Goal: Information Seeking & Learning: Learn about a topic

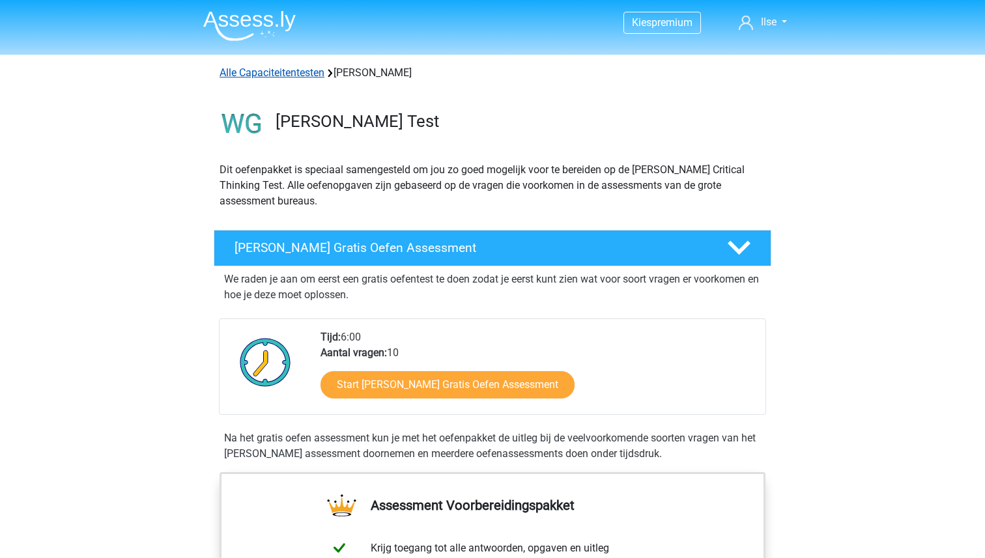
click at [291, 67] on link "Alle Capaciteitentesten" at bounding box center [272, 72] width 105 height 12
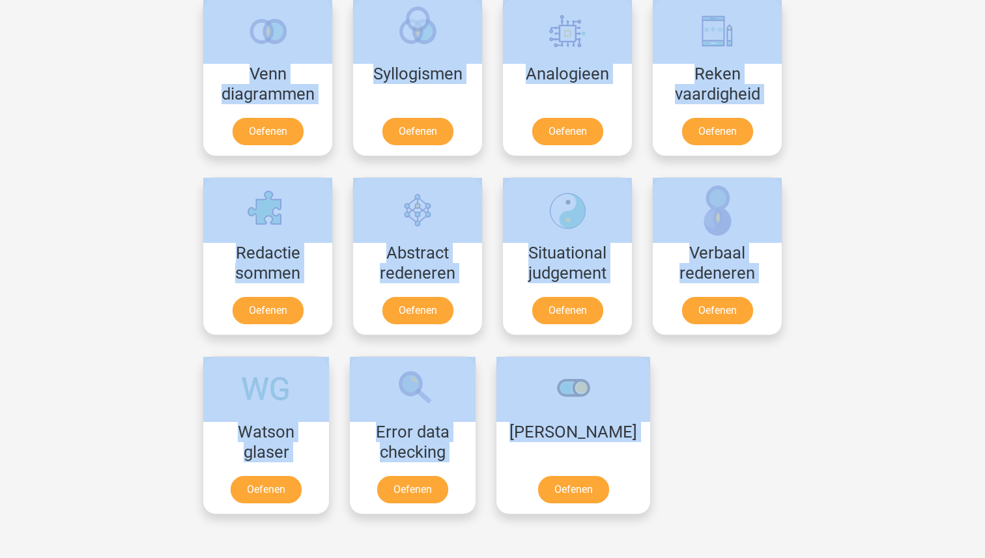
scroll to position [821, 0]
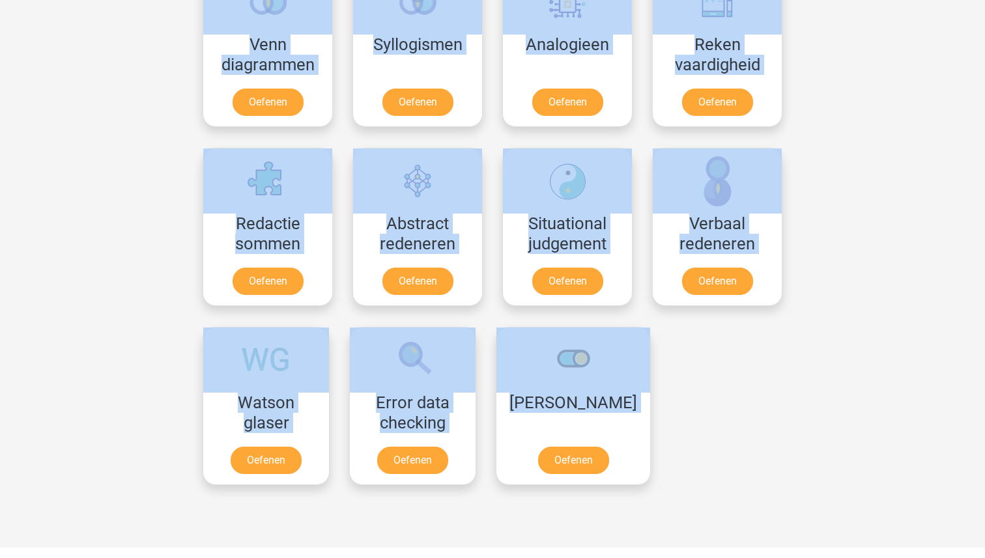
drag, startPoint x: 166, startPoint y: 291, endPoint x: 698, endPoint y: 489, distance: 567.5
click at [698, 489] on div "Kies premium Ilse [EMAIL_ADDRESS][DOMAIN_NAME]" at bounding box center [492, 212] width 985 height 2066
copy div "Selecteer een los onderdeel van je assessment om te oefenen. Alle capaciteitent…"
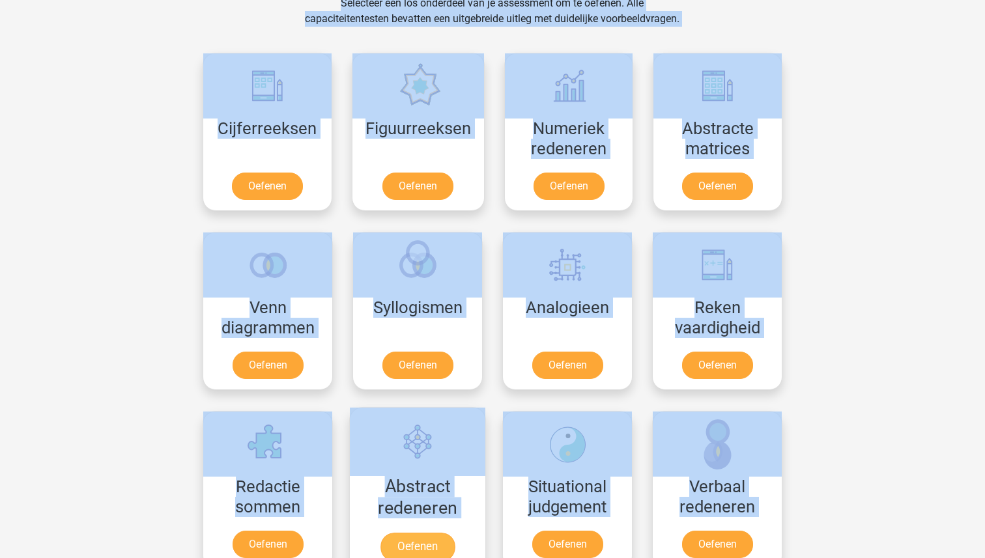
scroll to position [504, 0]
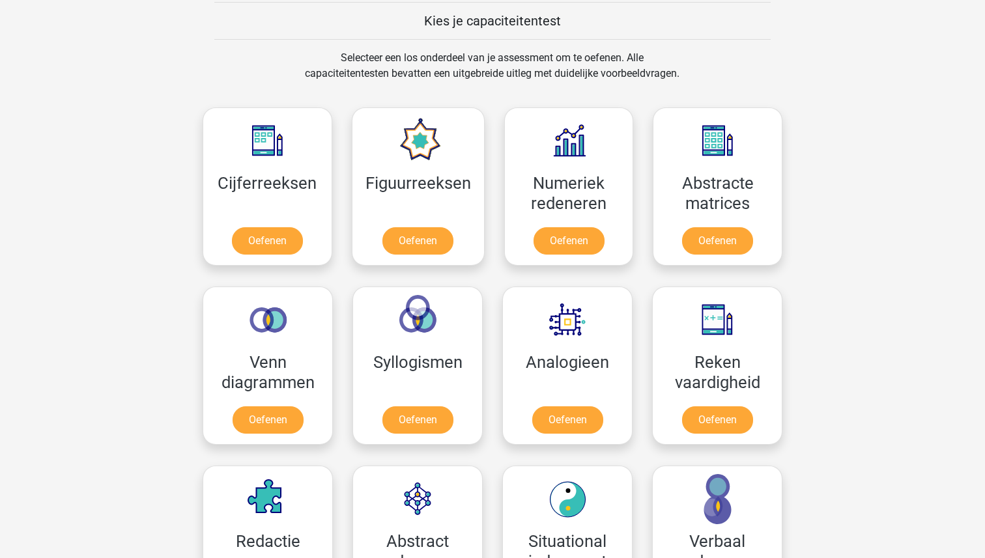
click at [984, 190] on div "Kies premium Ilse [EMAIL_ADDRESS][DOMAIN_NAME]" at bounding box center [492, 529] width 985 height 2066
click at [562, 248] on link "Oefenen" at bounding box center [569, 243] width 74 height 29
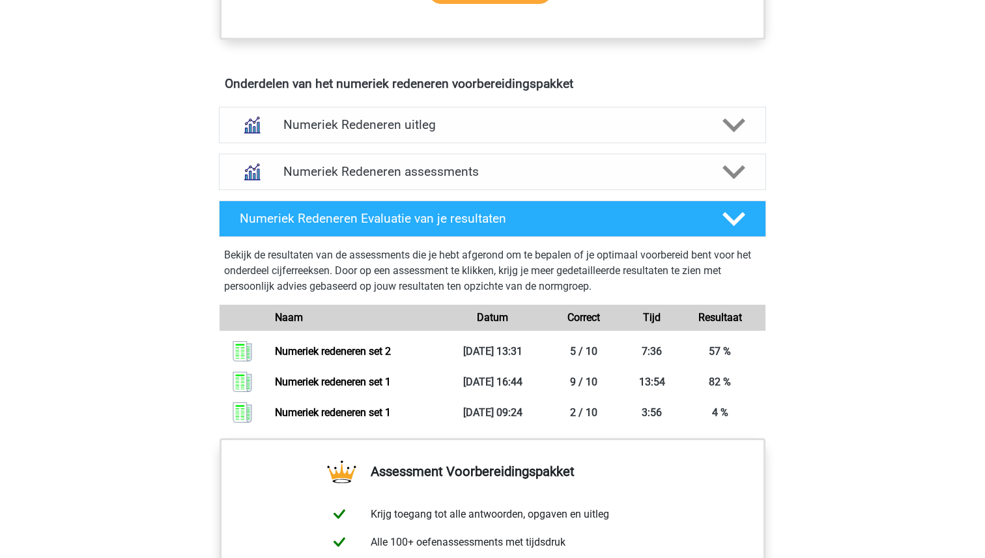
scroll to position [769, 0]
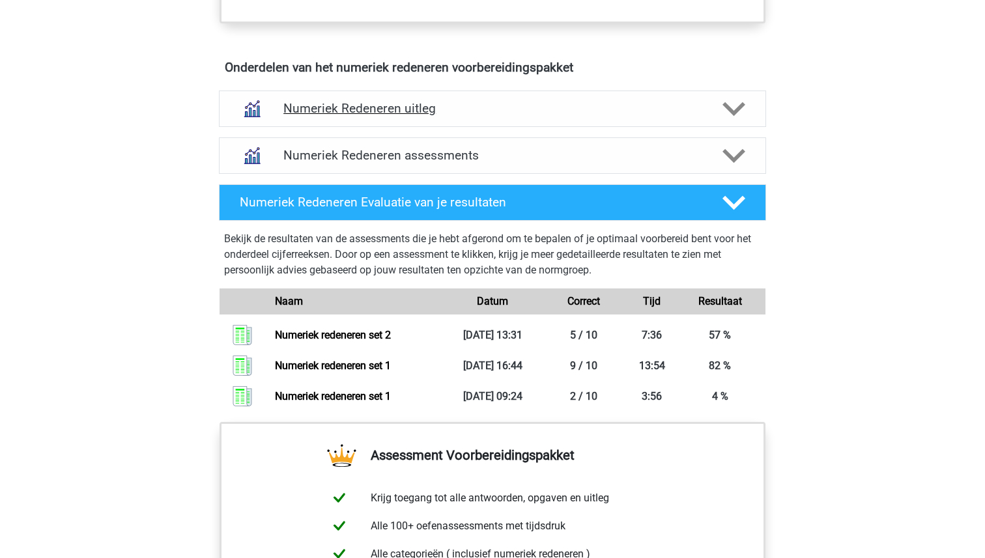
click at [356, 116] on h4 "Numeriek Redeneren uitleg" at bounding box center [492, 108] width 418 height 15
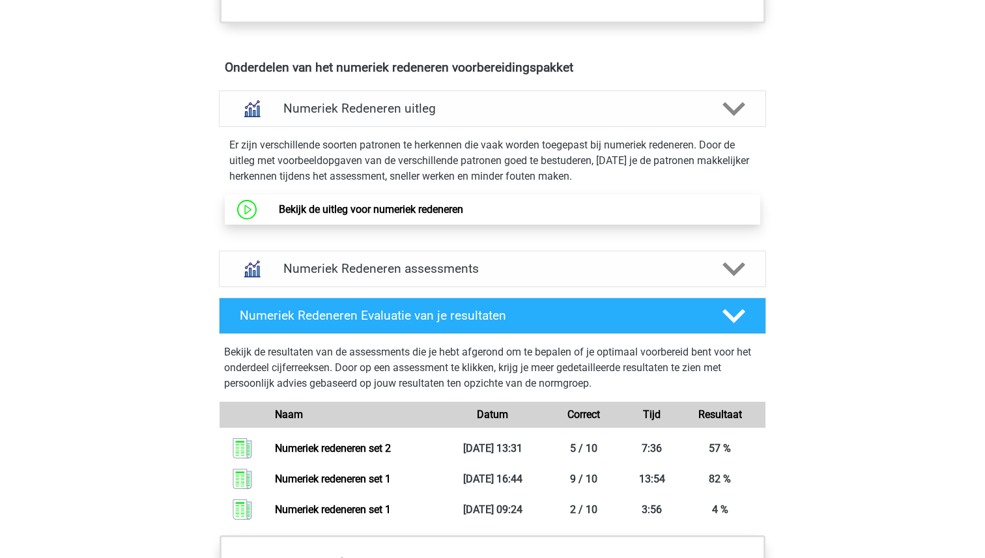
click at [397, 216] on link "Bekijk de uitleg voor numeriek redeneren" at bounding box center [371, 209] width 184 height 12
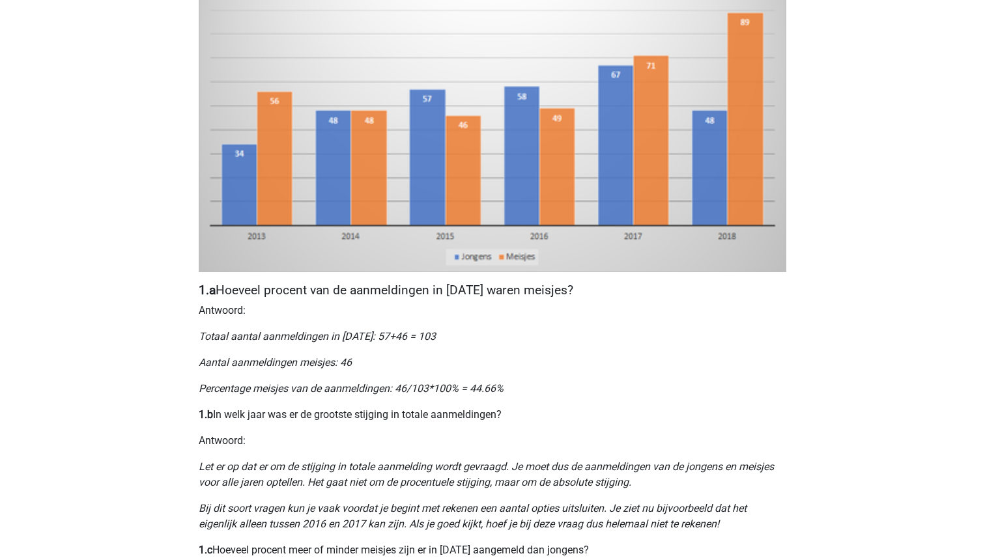
scroll to position [382, 0]
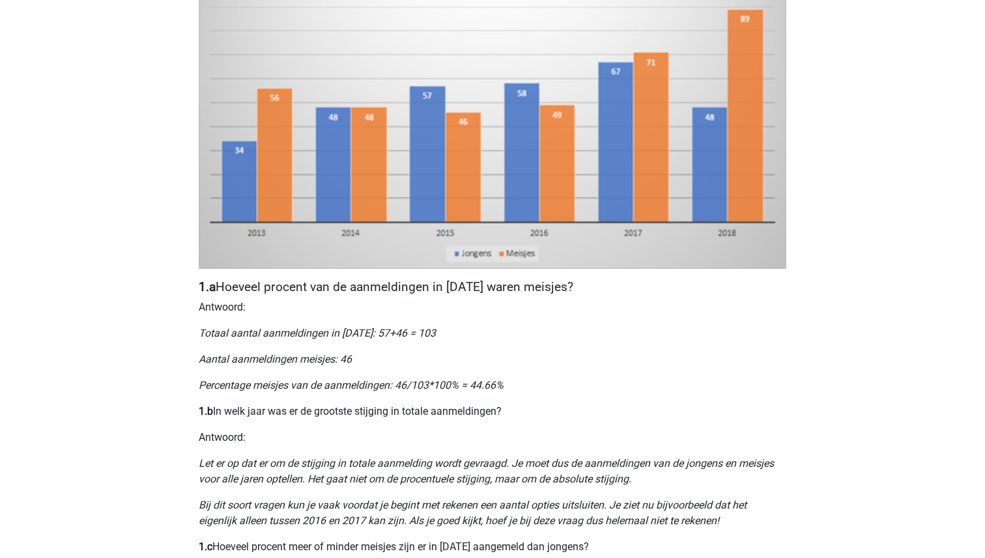
drag, startPoint x: 192, startPoint y: 296, endPoint x: 513, endPoint y: 415, distance: 341.9
click at [513, 415] on div "Nummeriek Redeneren, een belangrijk deel van je assessment Numeriek redeneren i…" at bounding box center [492, 371] width 619 height 1324
click at [505, 388] on p "Percentage meisjes van de aanmeldingen: 46/103*100% = 44.66%" at bounding box center [493, 386] width 588 height 16
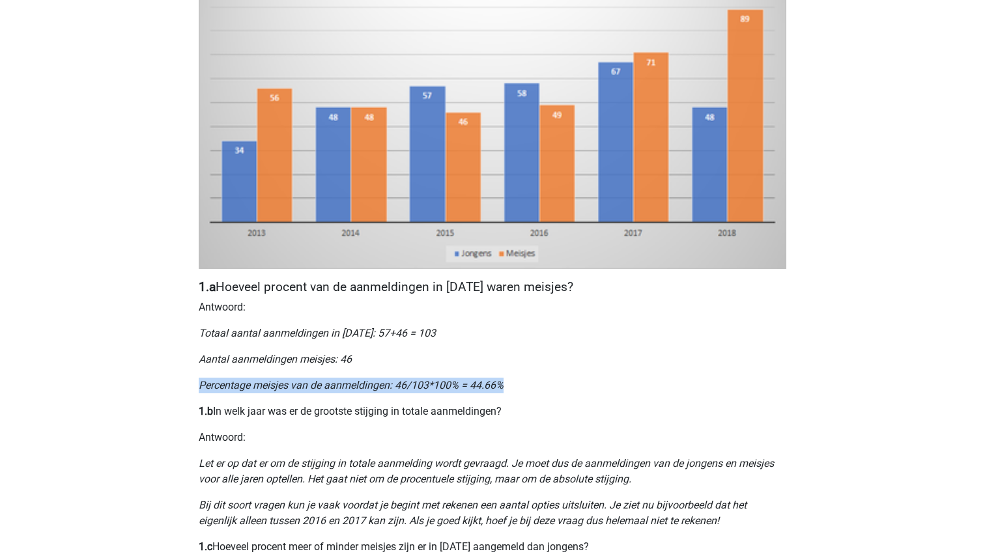
drag, startPoint x: 199, startPoint y: 387, endPoint x: 509, endPoint y: 390, distance: 310.1
click at [509, 390] on p "Percentage meisjes van de aanmeldingen: 46/103*100% = 44.66%" at bounding box center [493, 386] width 588 height 16
copy icon "Percentage meisjes van de aanmeldingen: 46/103*100% = 44.66%"
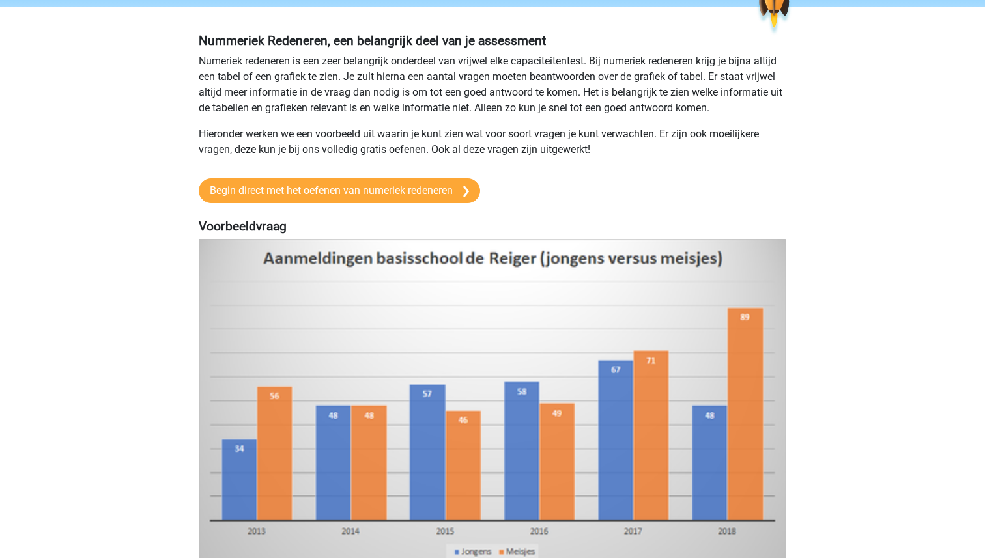
scroll to position [70, 0]
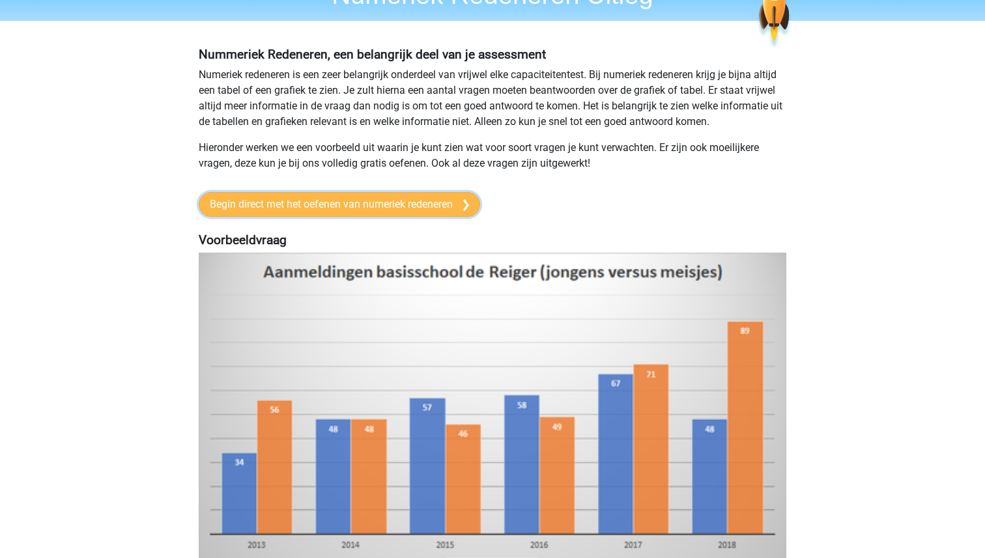
click at [371, 210] on link "Begin direct met het oefenen van numeriek redeneren" at bounding box center [339, 204] width 281 height 25
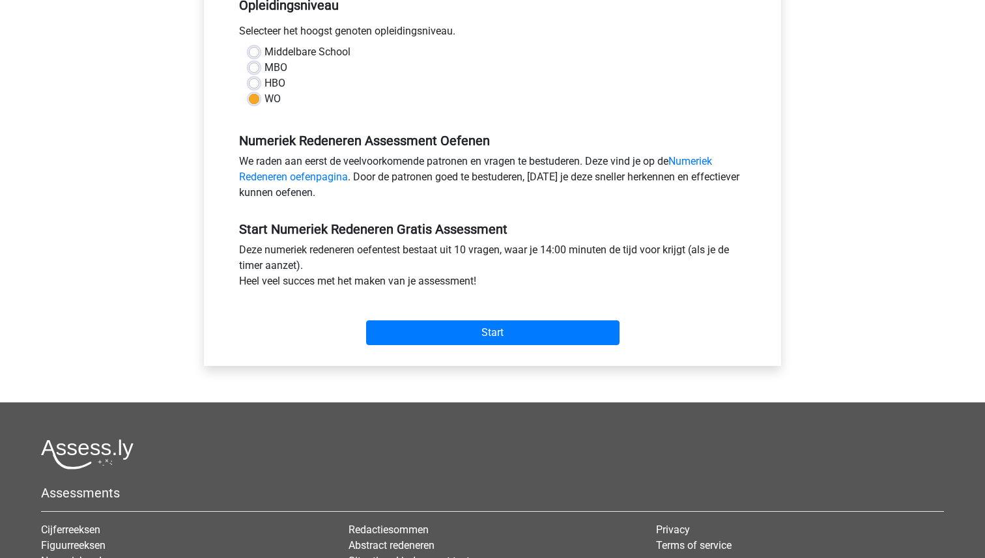
scroll to position [384, 0]
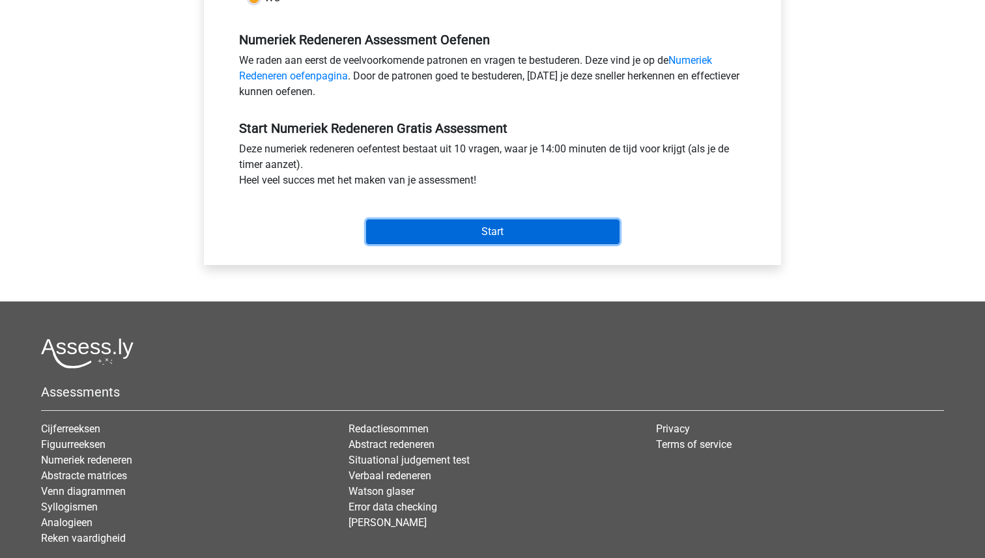
click at [462, 238] on input "Start" at bounding box center [492, 232] width 253 height 25
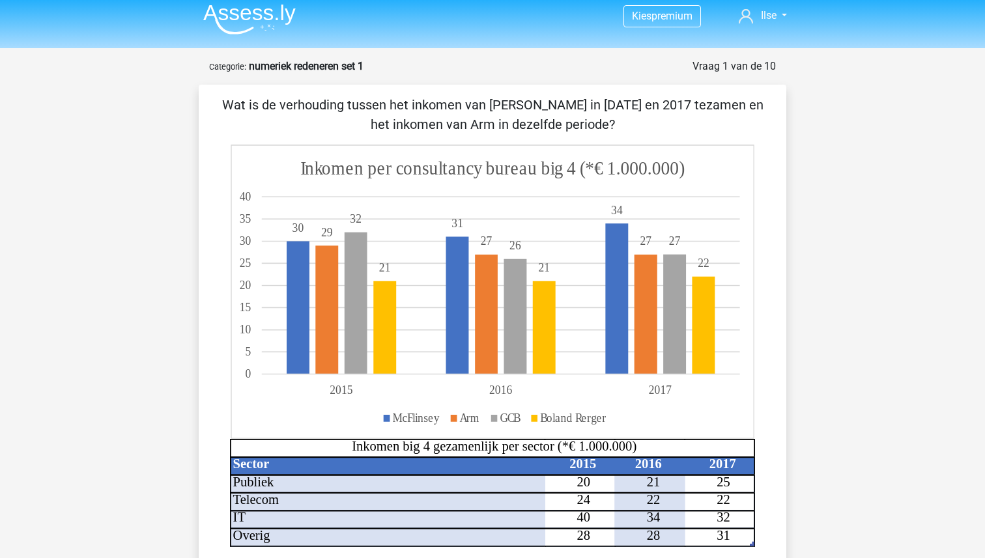
scroll to position [11, 0]
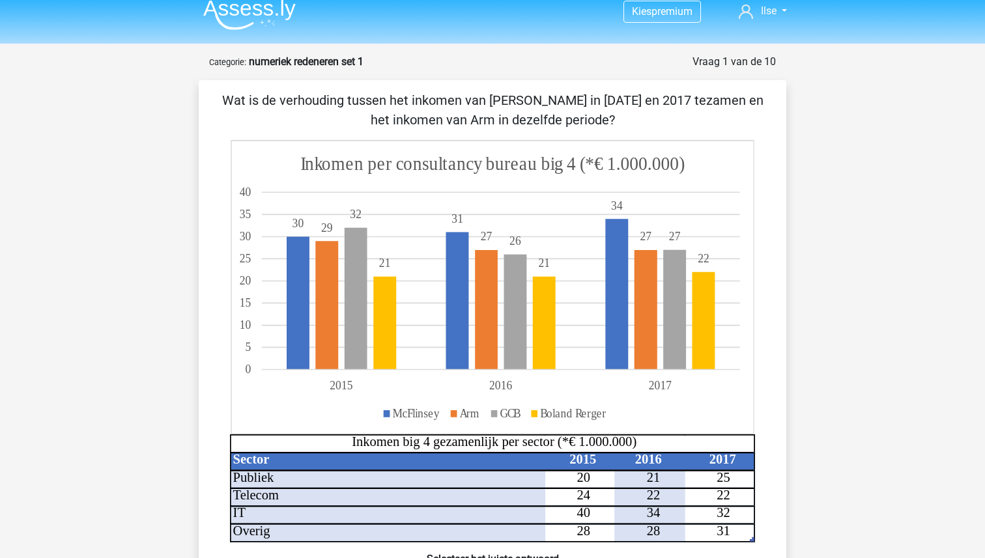
click at [583, 330] on icon at bounding box center [492, 287] width 522 height 293
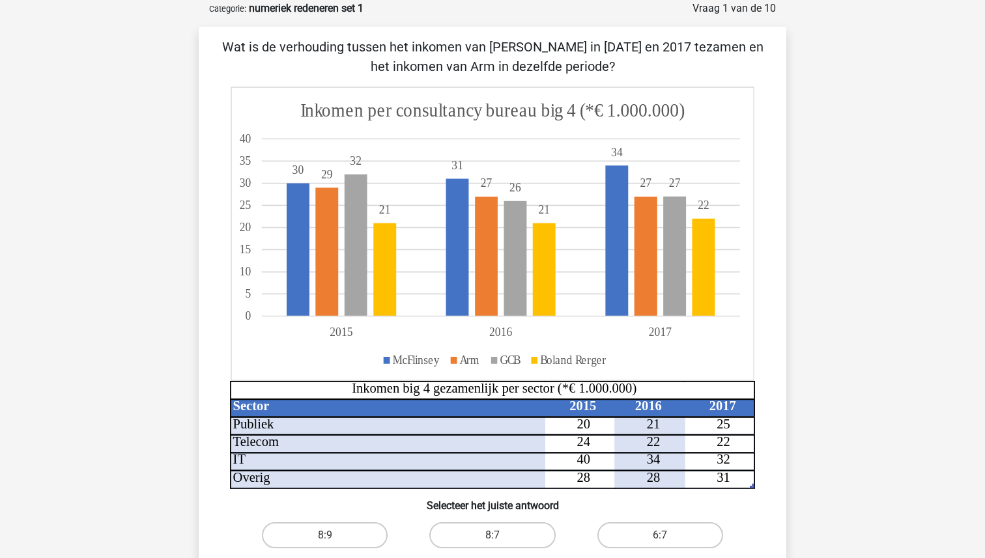
scroll to position [66, 0]
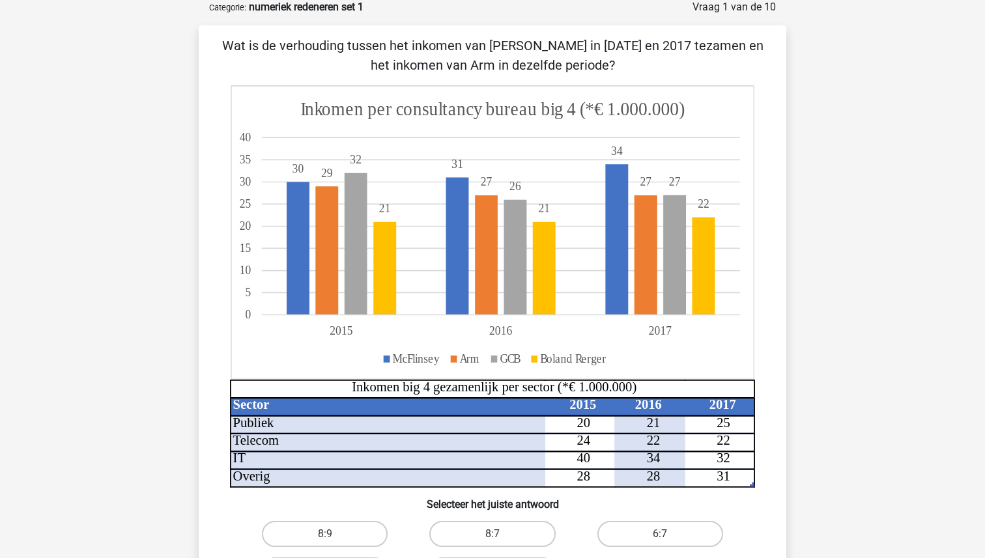
click at [496, 541] on input "8:7" at bounding box center [496, 538] width 8 height 8
radio input "true"
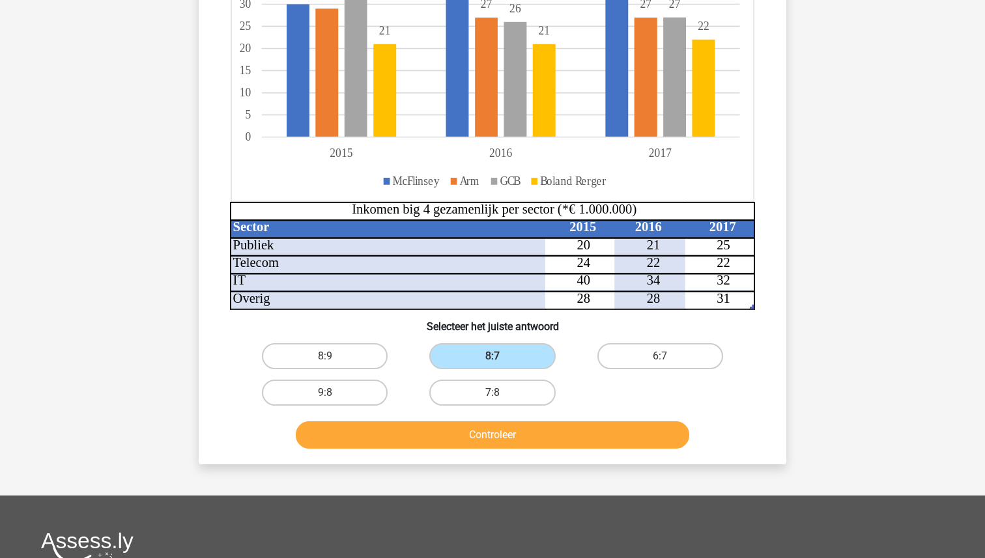
scroll to position [265, 0]
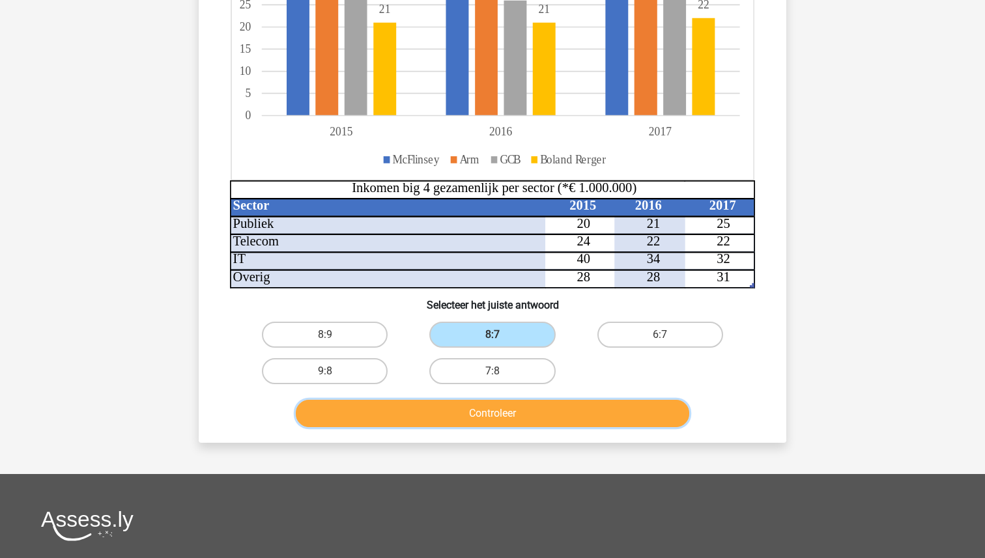
click at [501, 417] on button "Controleer" at bounding box center [493, 413] width 394 height 27
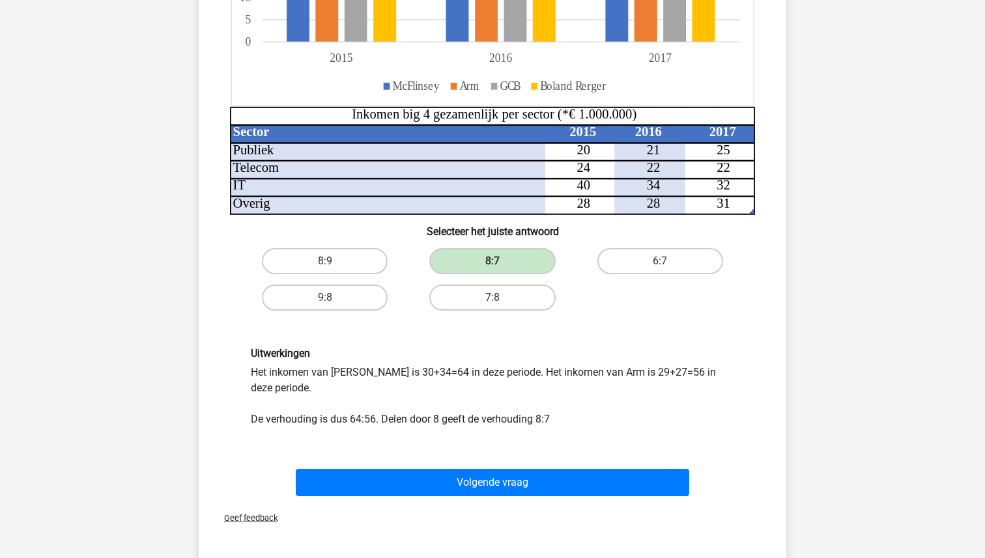
scroll to position [412, 0]
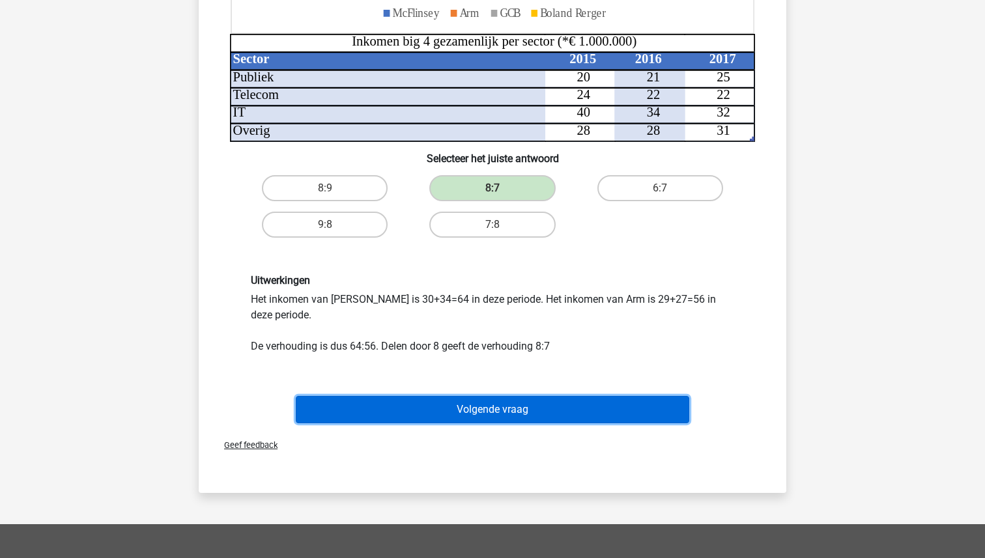
click at [502, 410] on button "Volgende vraag" at bounding box center [493, 409] width 394 height 27
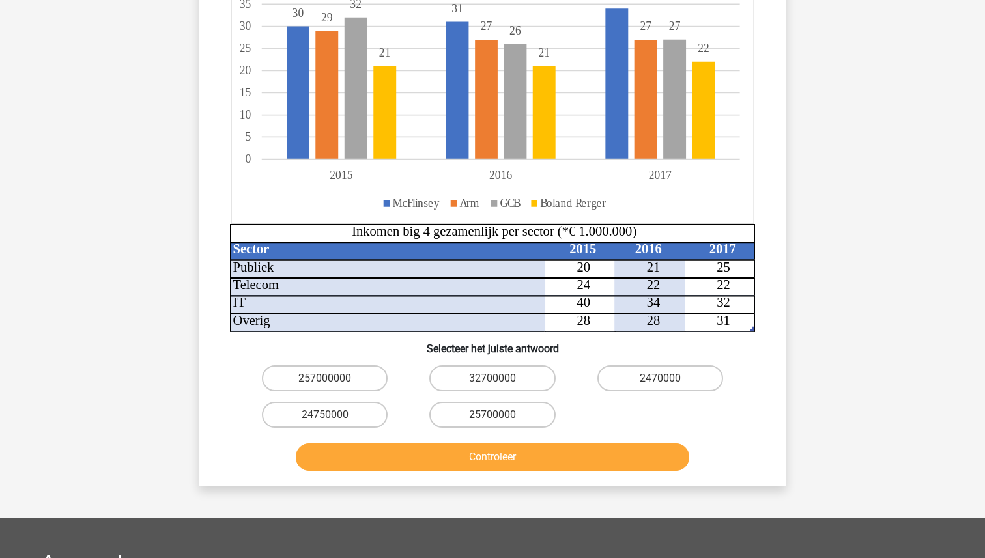
scroll to position [275, 0]
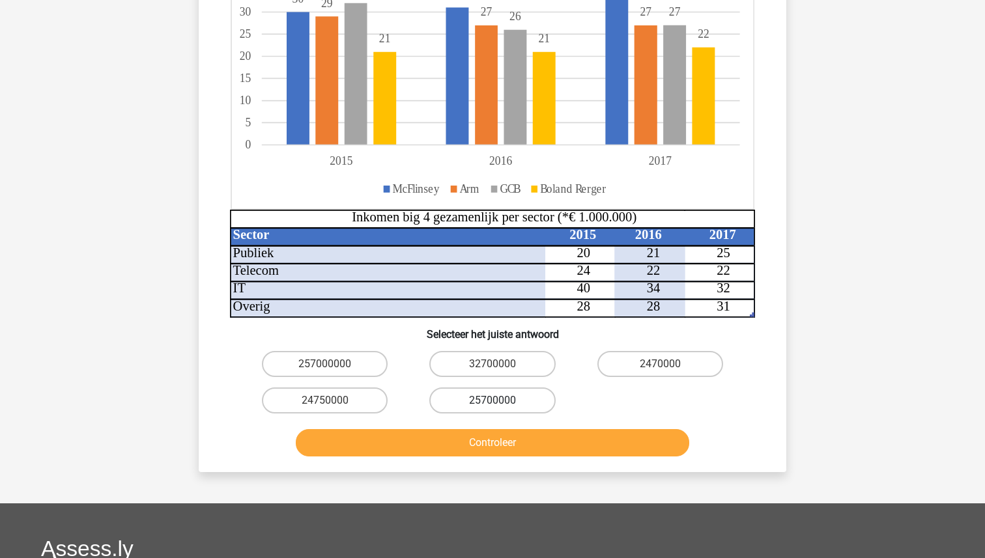
click at [491, 401] on label "25700000" at bounding box center [492, 401] width 126 height 26
click at [492, 401] on input "25700000" at bounding box center [496, 405] width 8 height 8
radio input "true"
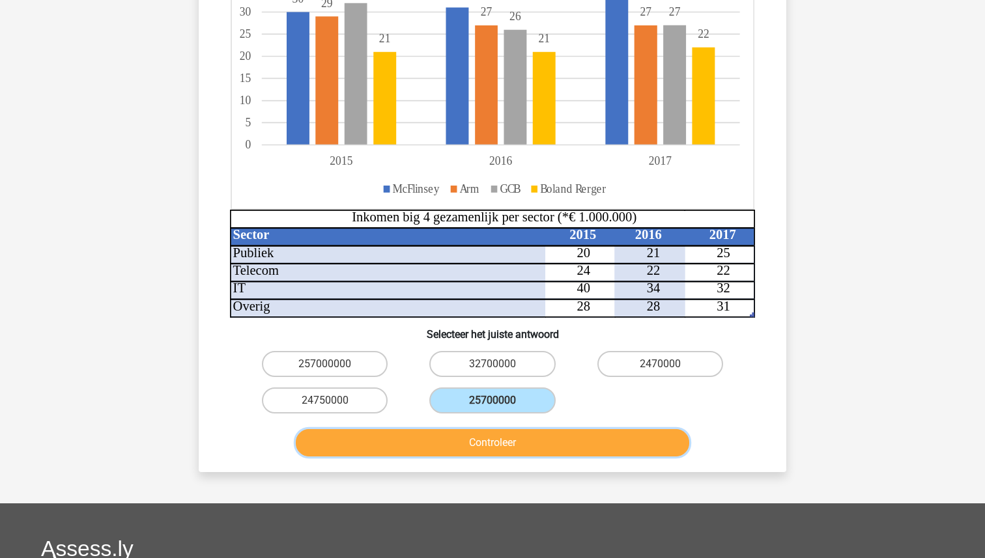
click at [501, 434] on button "Controleer" at bounding box center [493, 442] width 394 height 27
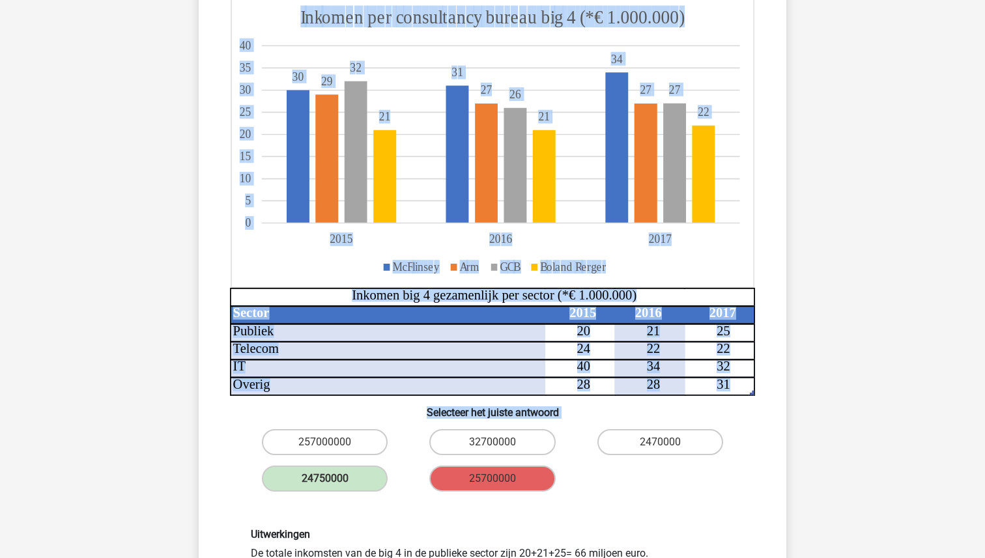
scroll to position [237, 0]
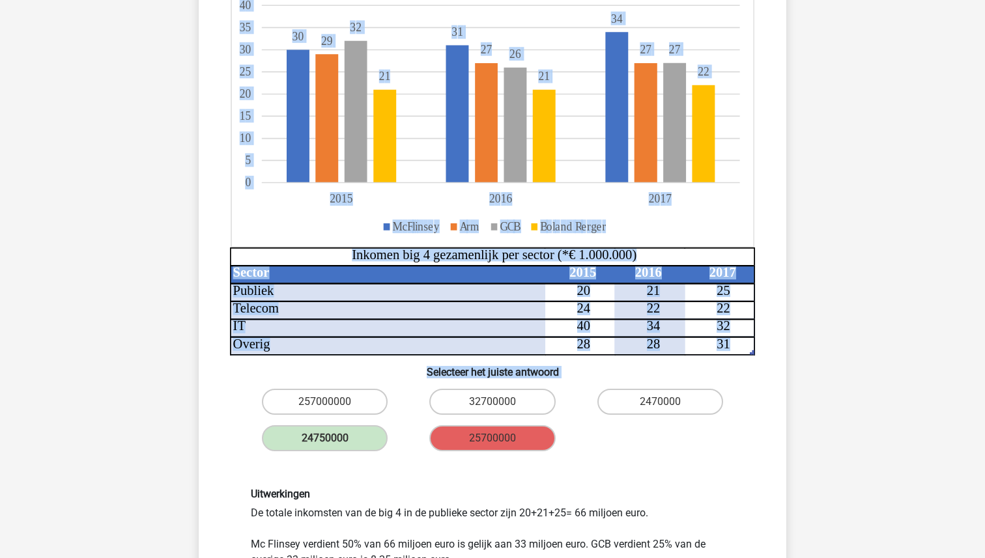
copy div "Als McFlinsey 50% van de gezamenlijke big 4 inkomsten in de publieke sector ver…"
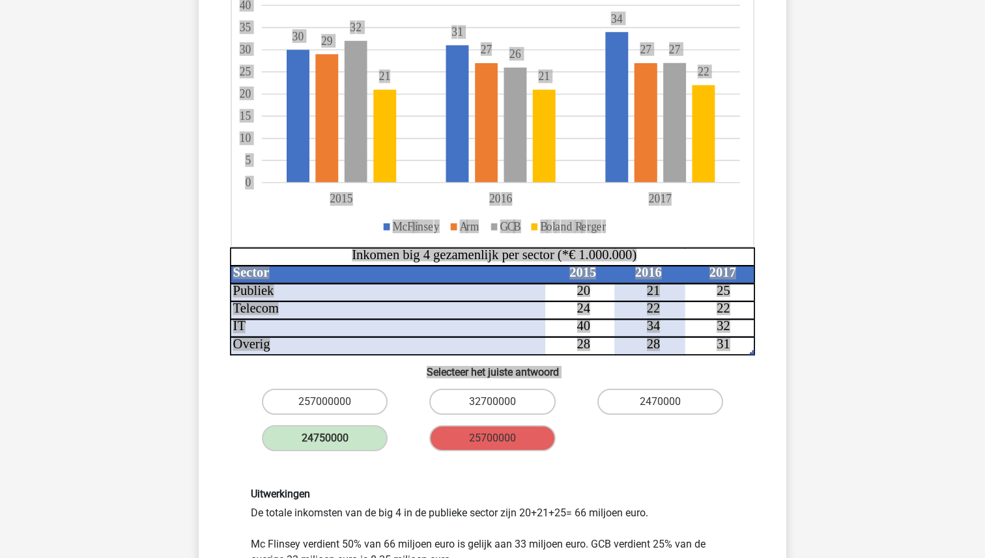
drag, startPoint x: 674, startPoint y: 511, endPoint x: 678, endPoint y: 31, distance: 480.8
click at [0, 0] on div "Kies premium Ilse [EMAIL_ADDRESS][DOMAIN_NAME]" at bounding box center [492, 438] width 985 height 1350
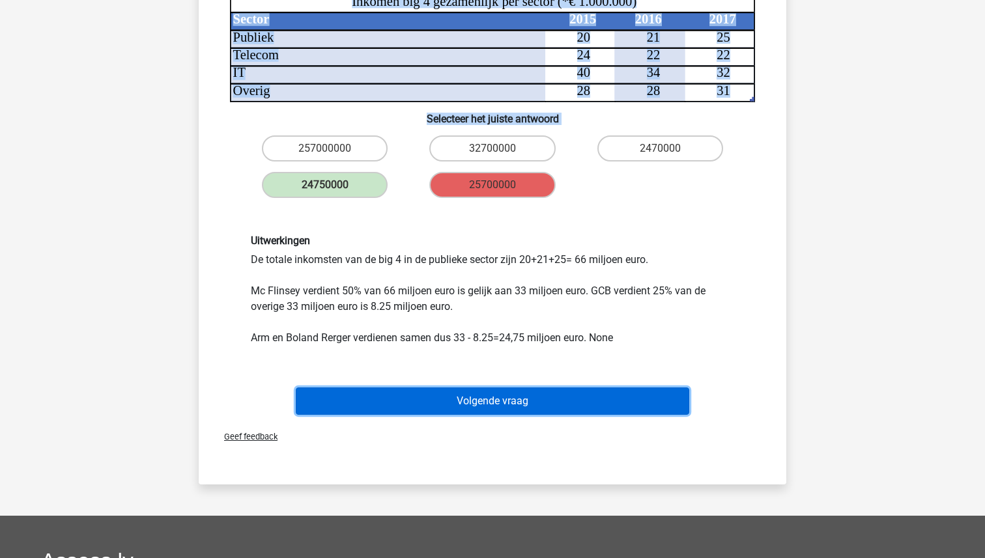
click at [504, 393] on button "Volgende vraag" at bounding box center [493, 401] width 394 height 27
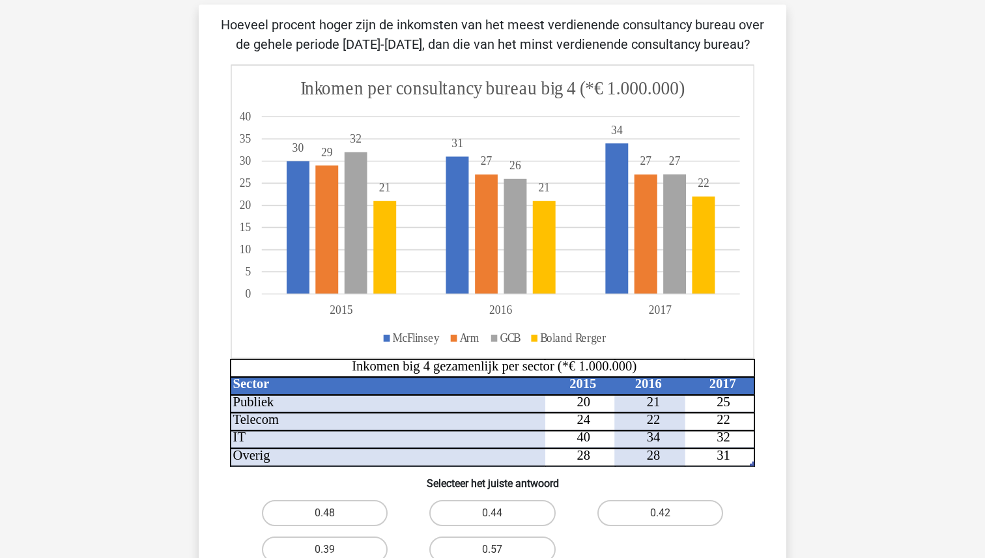
scroll to position [88, 0]
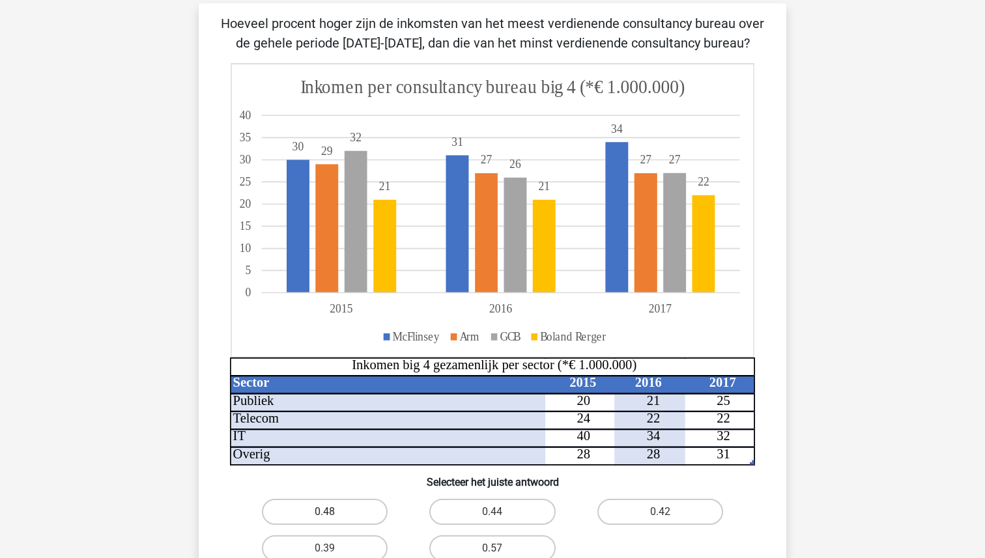
click at [317, 504] on label "0.48" at bounding box center [325, 512] width 126 height 26
click at [325, 512] on input "0.48" at bounding box center [329, 516] width 8 height 8
radio input "true"
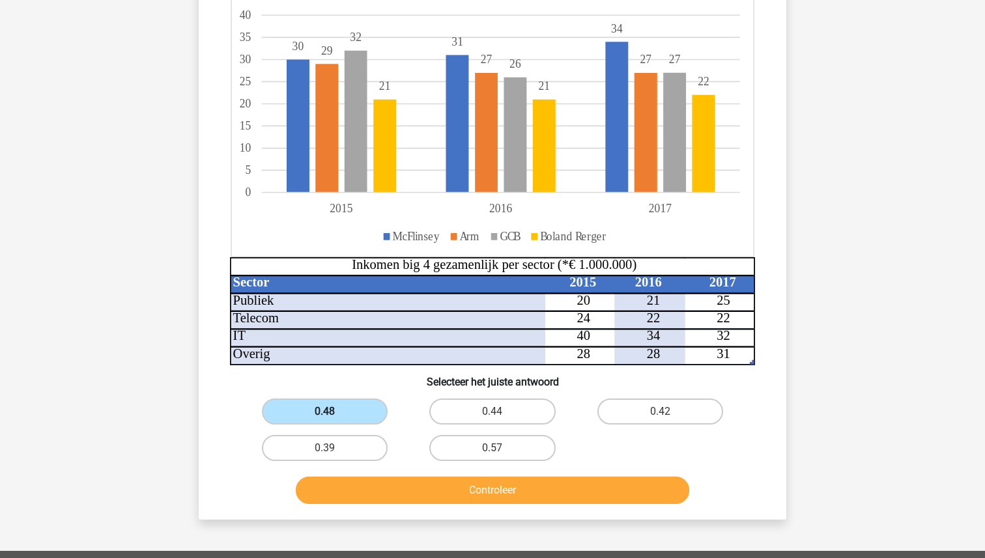
scroll to position [221, 0]
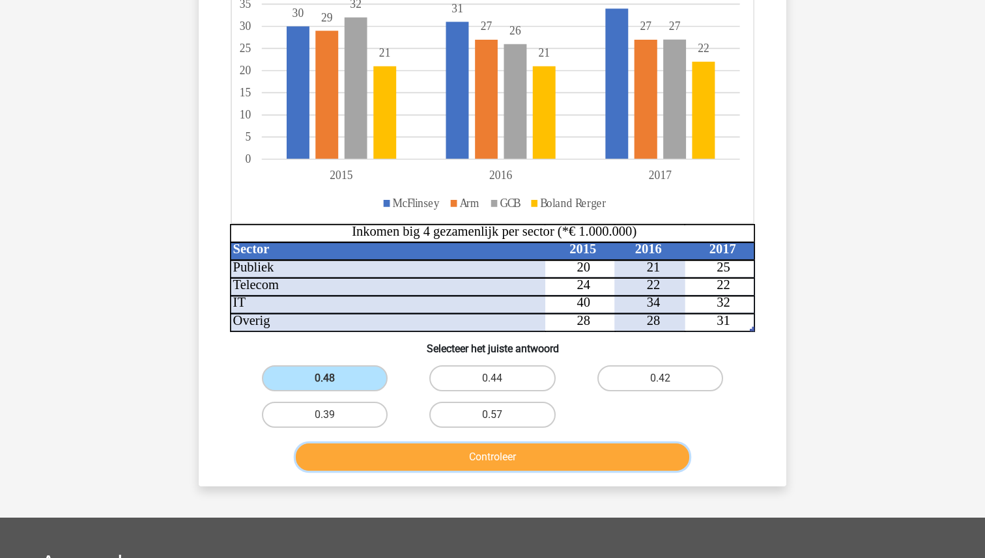
click at [505, 457] on button "Controleer" at bounding box center [493, 457] width 394 height 27
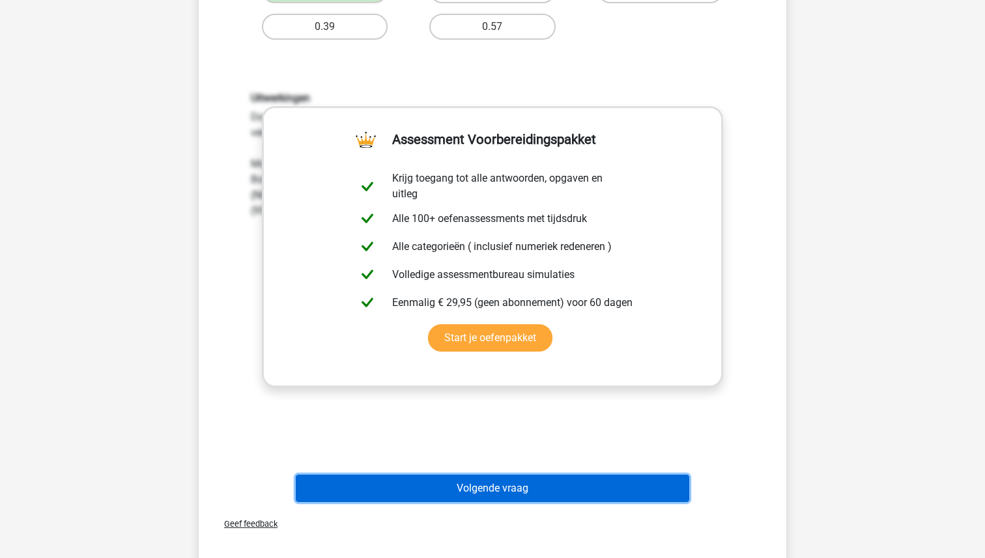
click at [505, 485] on button "Volgende vraag" at bounding box center [493, 488] width 394 height 27
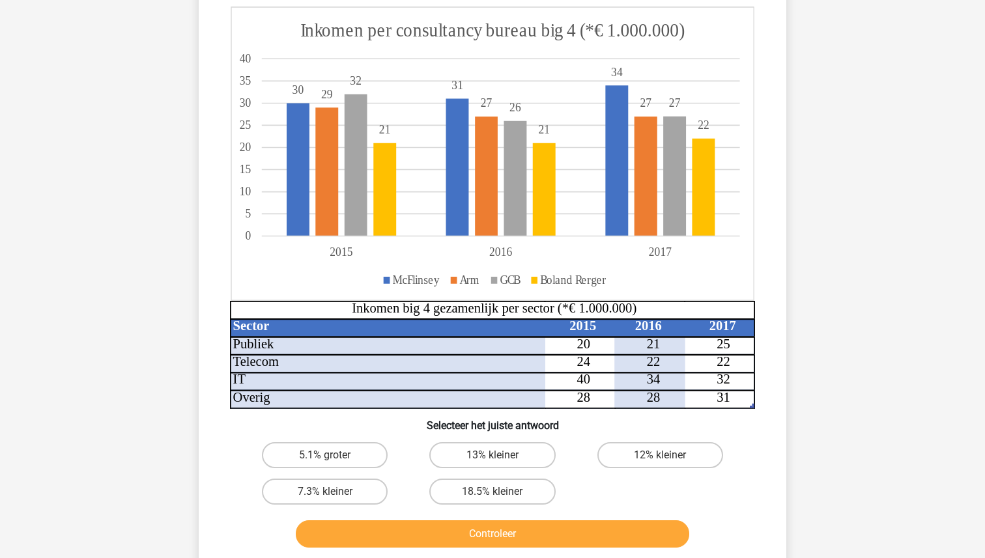
scroll to position [154, 0]
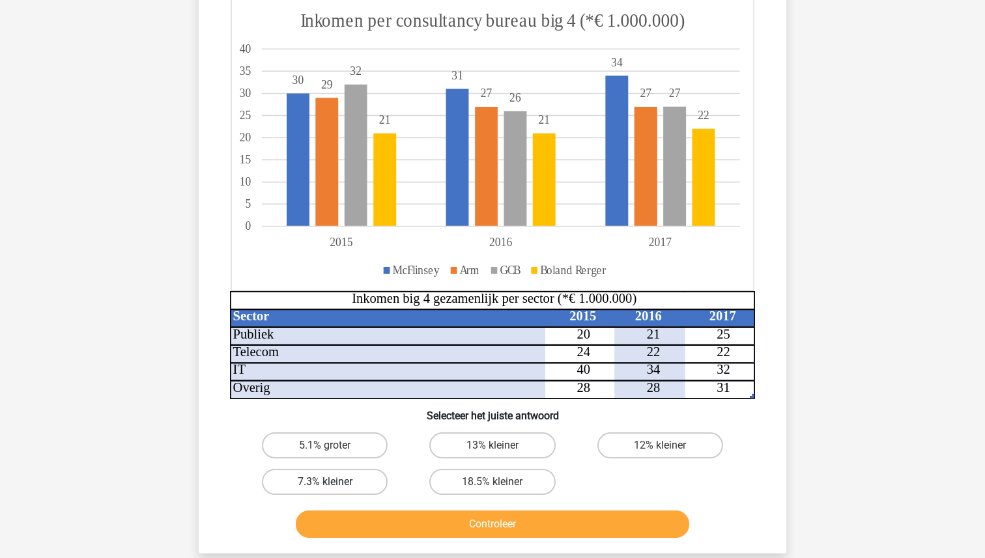
click at [336, 476] on label "7.3% kleiner" at bounding box center [325, 482] width 126 height 26
click at [334, 482] on input "7.3% kleiner" at bounding box center [329, 486] width 8 height 8
radio input "true"
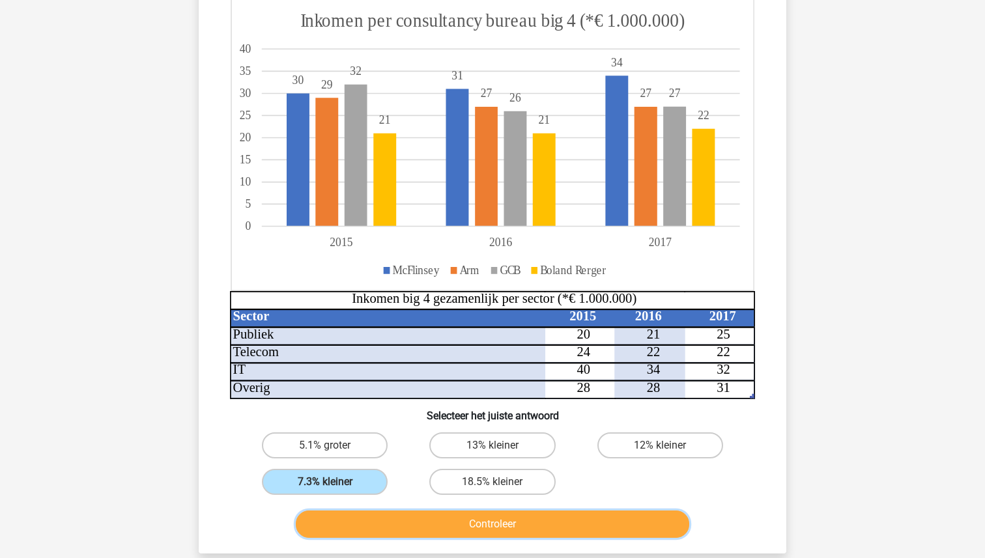
click at [452, 534] on button "Controleer" at bounding box center [493, 524] width 394 height 27
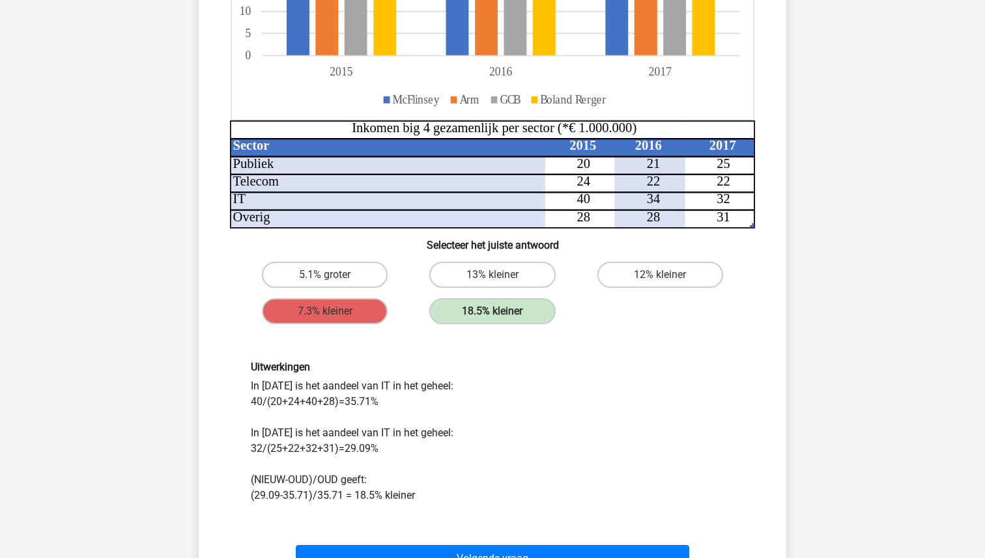
scroll to position [327, 0]
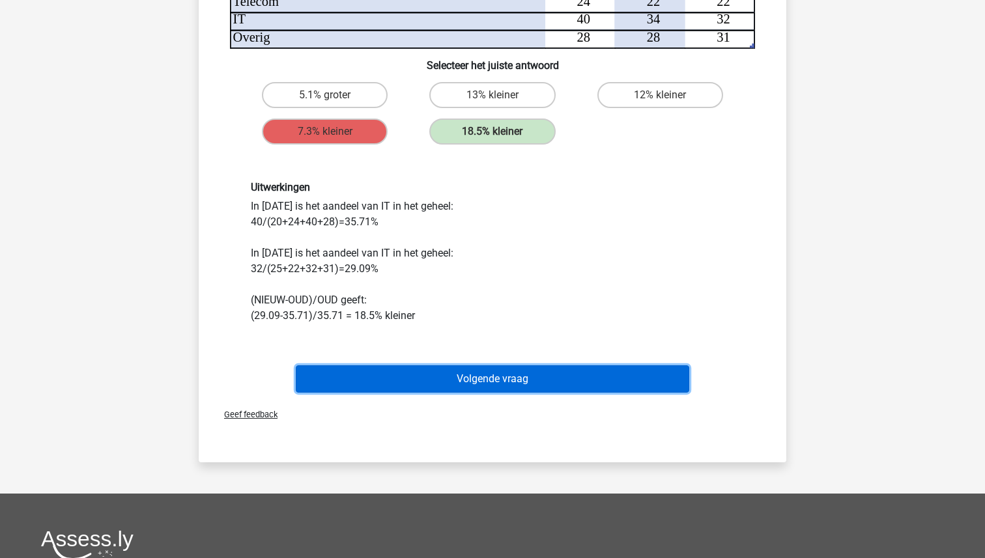
click at [504, 377] on button "Volgende vraag" at bounding box center [493, 378] width 394 height 27
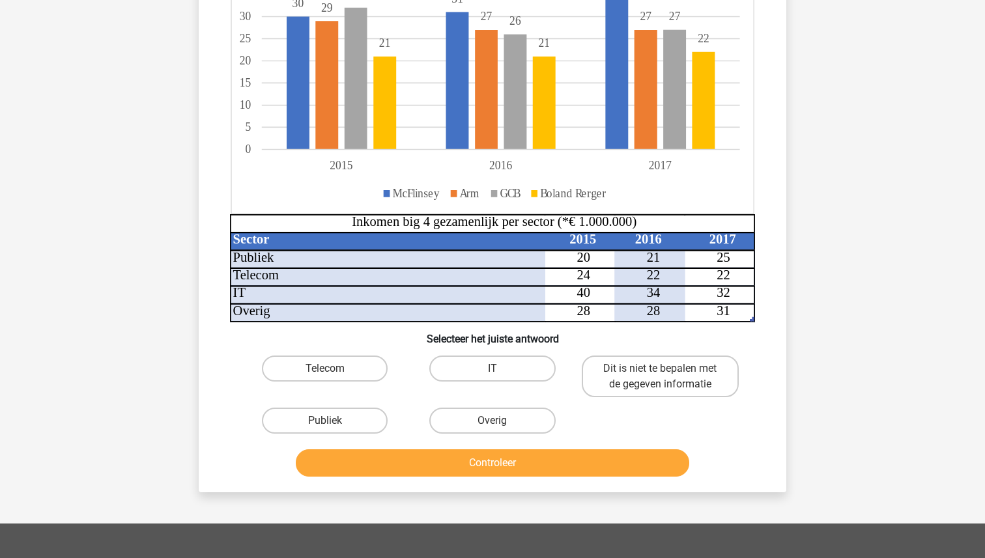
scroll to position [215, 0]
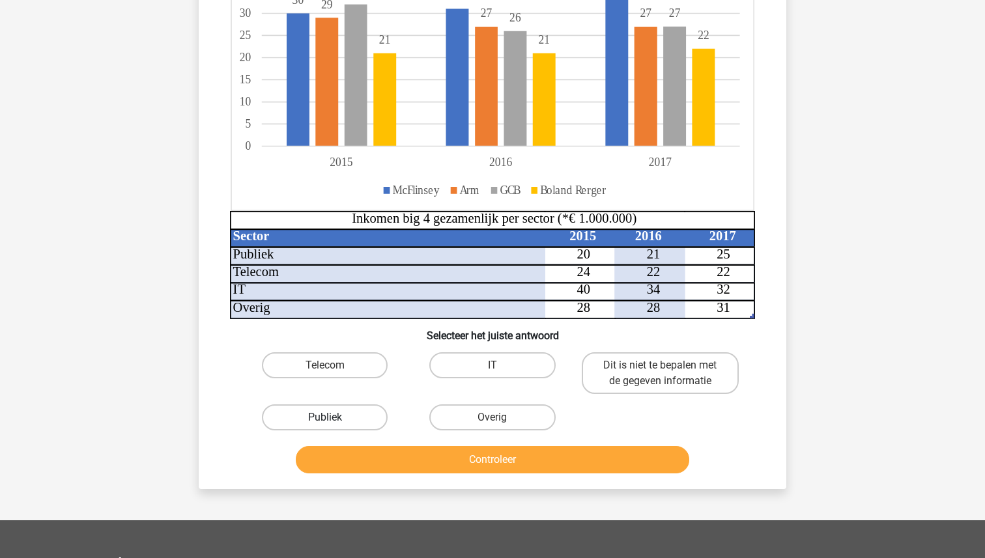
click at [329, 410] on label "Publiek" at bounding box center [325, 418] width 126 height 26
click at [329, 418] on input "Publiek" at bounding box center [329, 422] width 8 height 8
radio input "true"
click at [388, 450] on button "Controleer" at bounding box center [493, 459] width 394 height 27
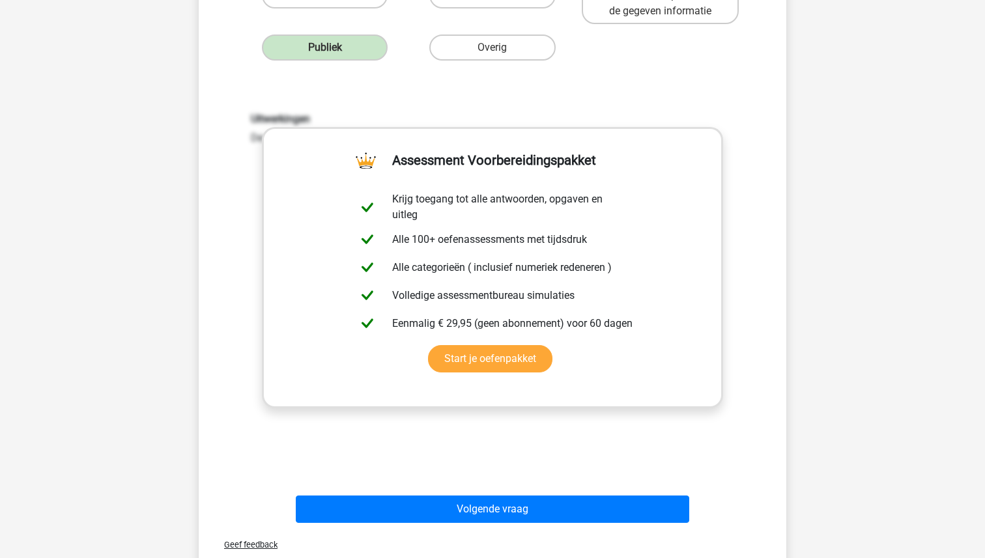
scroll to position [606, 0]
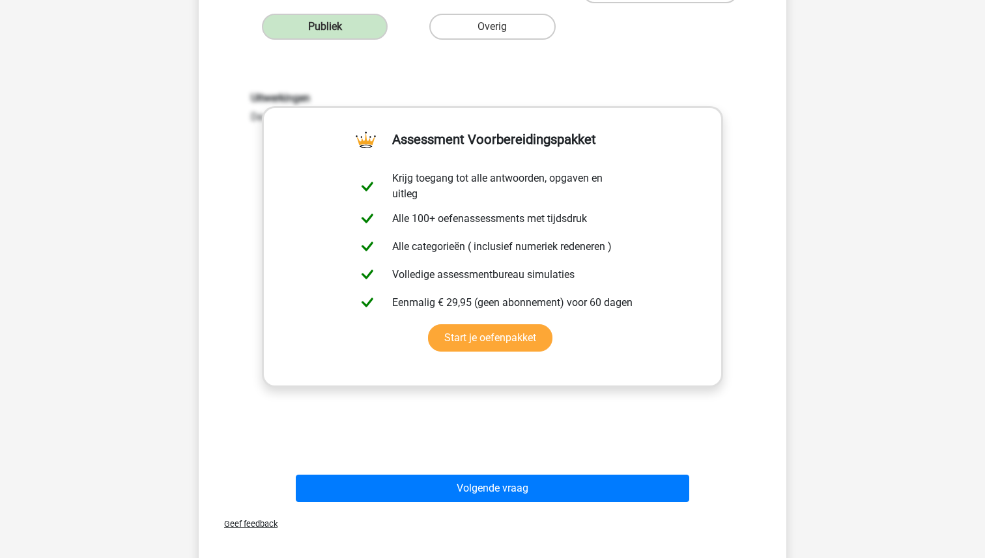
click at [452, 505] on div "Volgende vraag" at bounding box center [492, 491] width 503 height 33
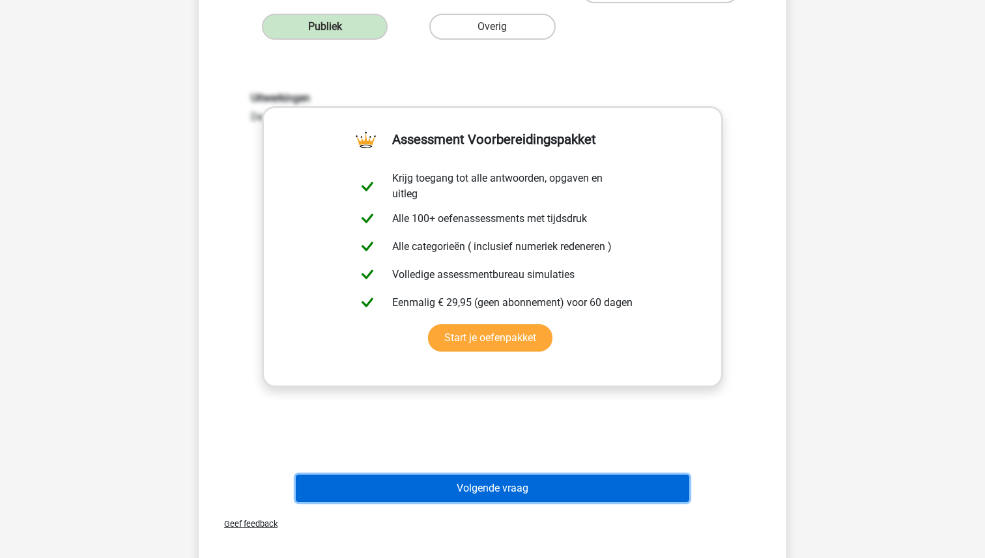
click at [451, 491] on button "Volgende vraag" at bounding box center [493, 488] width 394 height 27
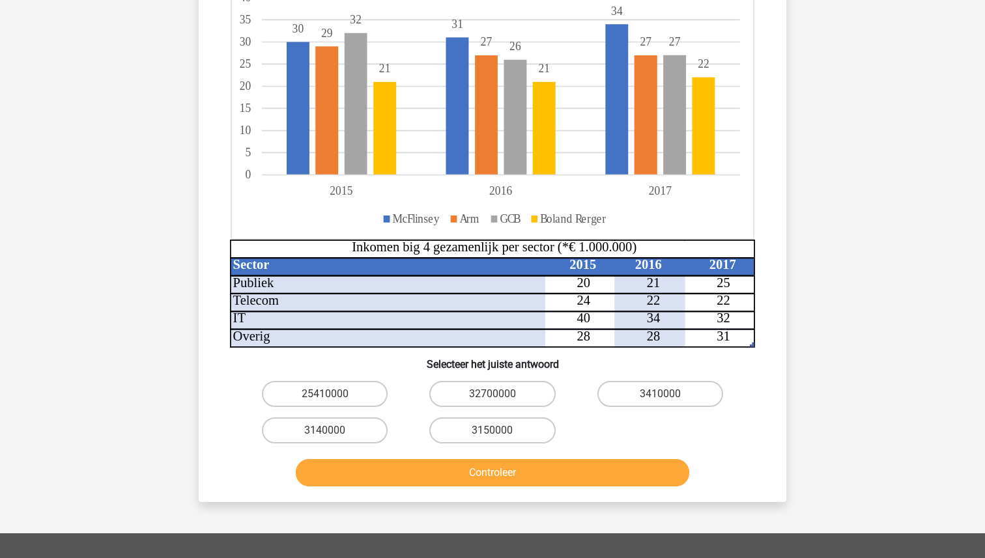
scroll to position [214, 0]
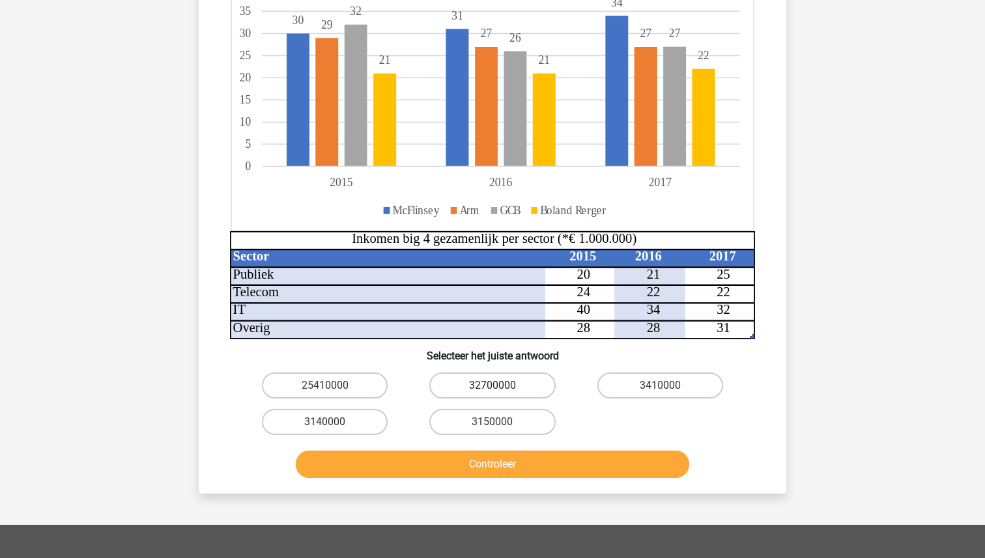
click at [503, 383] on label "32700000" at bounding box center [492, 386] width 126 height 26
click at [501, 386] on input "32700000" at bounding box center [496, 390] width 8 height 8
radio input "true"
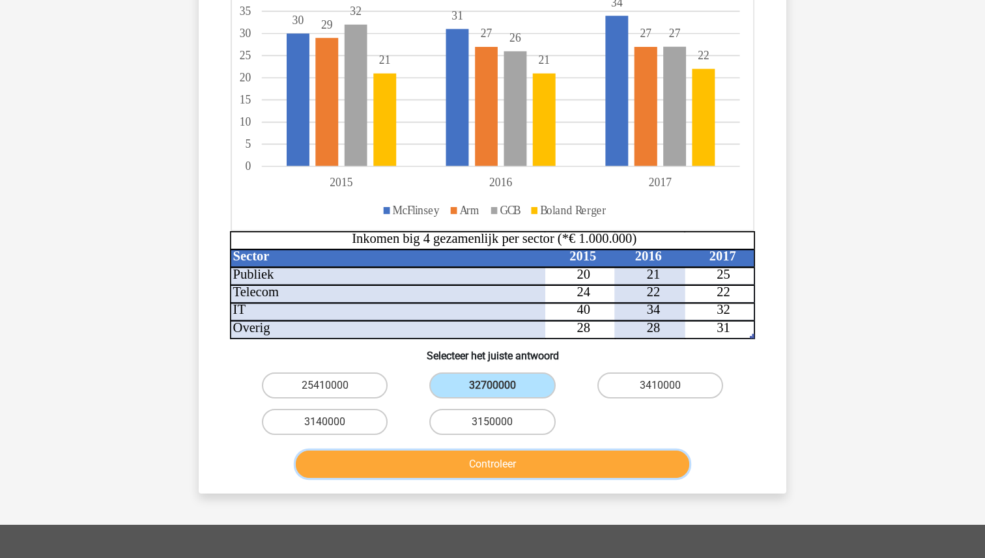
click at [503, 455] on button "Controleer" at bounding box center [493, 464] width 394 height 27
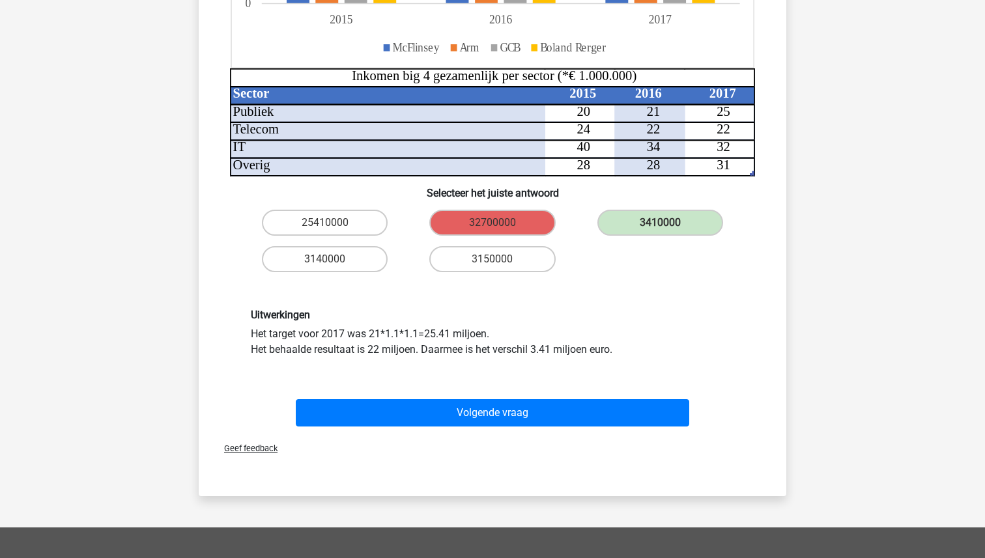
scroll to position [385, 0]
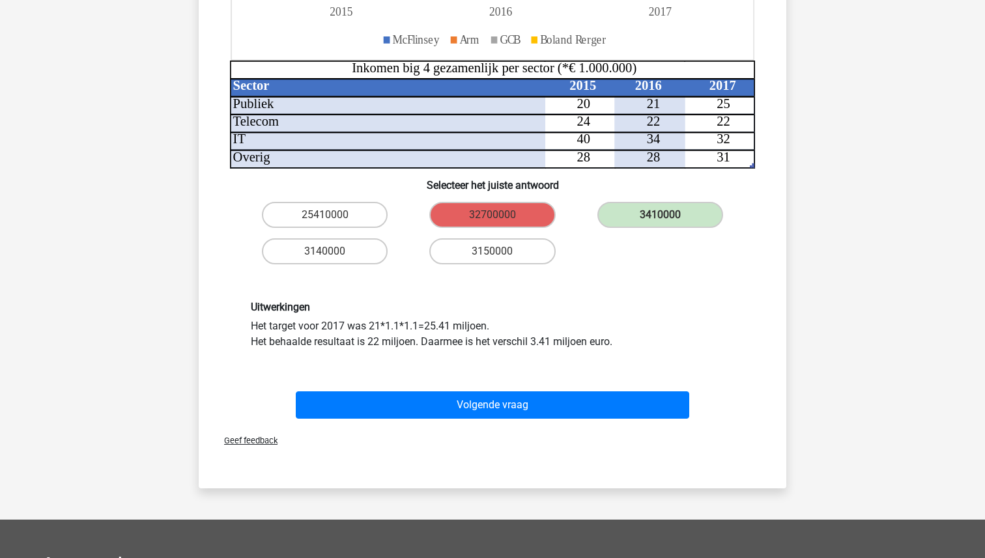
drag, startPoint x: 531, startPoint y: 328, endPoint x: 234, endPoint y: 323, distance: 297.1
click at [234, 324] on div "Uitwerkingen Het target voor 2017 was 21*1.1*1.1=25.41 miljoen. Het behaalde re…" at bounding box center [493, 325] width 546 height 111
copy div "Het target voor 2017 was 21*1.1*1.1=25.41 miljoen."
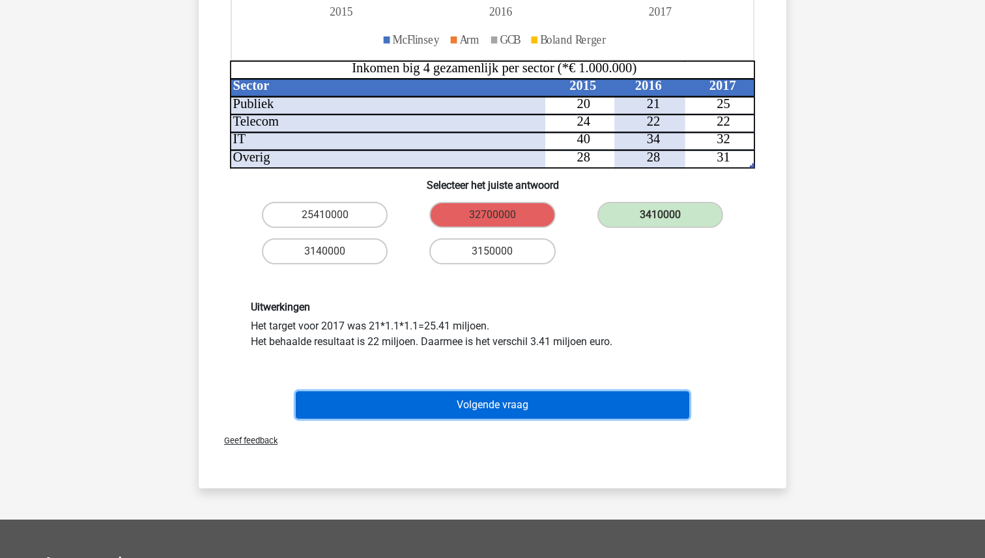
click at [501, 405] on button "Volgende vraag" at bounding box center [493, 404] width 394 height 27
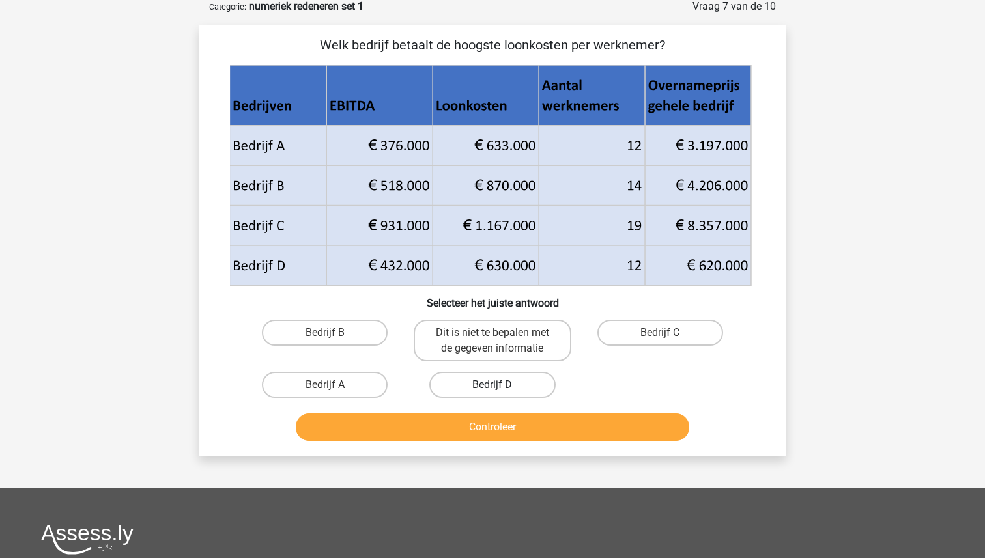
scroll to position [65, 0]
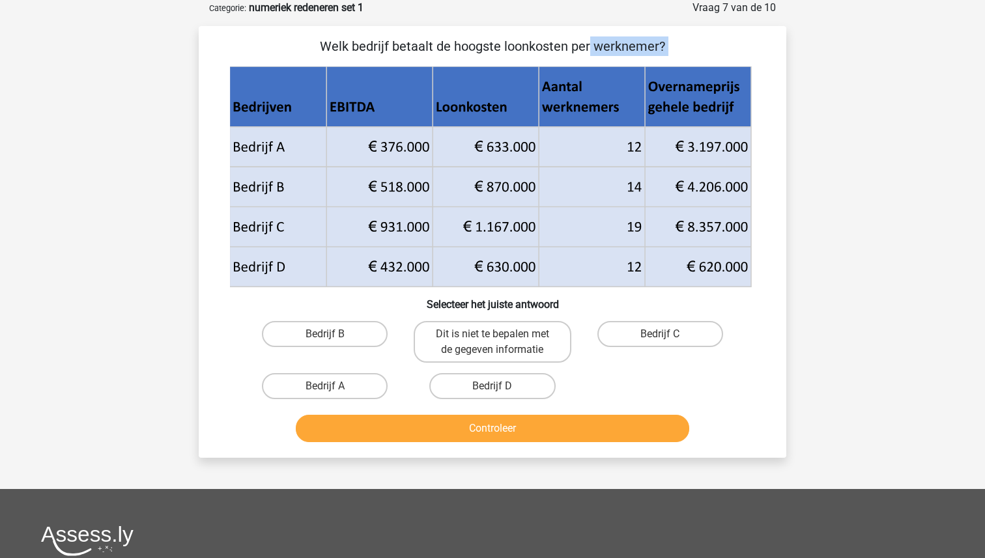
drag, startPoint x: 307, startPoint y: 44, endPoint x: 748, endPoint y: 289, distance: 504.1
click at [748, 289] on div "Welk bedrijf betaalt de hoogste loonkosten per werknemer? Selecteer het juiste …" at bounding box center [492, 241] width 577 height 411
drag, startPoint x: 749, startPoint y: 283, endPoint x: 317, endPoint y: 44, distance: 494.0
click at [317, 42] on div "Welk bedrijf betaalt de hoogste loonkosten per werknemer? Selecteer het juiste …" at bounding box center [492, 241] width 577 height 411
copy div "Welk bedrijf betaalt de hoogste loonkosten per werknemer?"
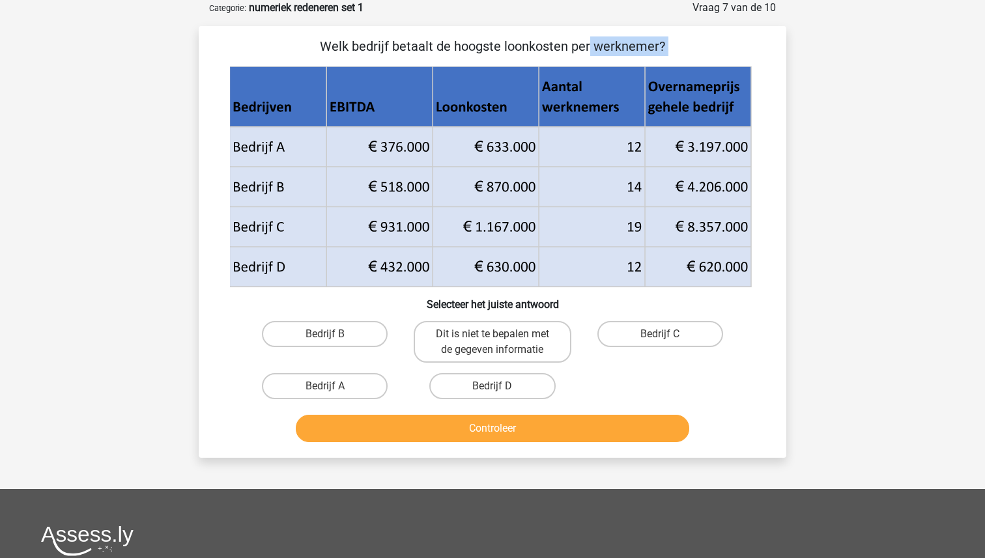
copy div "Welk bedrijf betaalt de hoogste loonkosten per werknemer?"
click at [384, 215] on icon at bounding box center [490, 247] width 522 height 80
click at [311, 270] on icon at bounding box center [490, 247] width 522 height 80
click at [633, 337] on label "Bedrijf C" at bounding box center [660, 334] width 126 height 26
click at [660, 337] on input "Bedrijf C" at bounding box center [664, 338] width 8 height 8
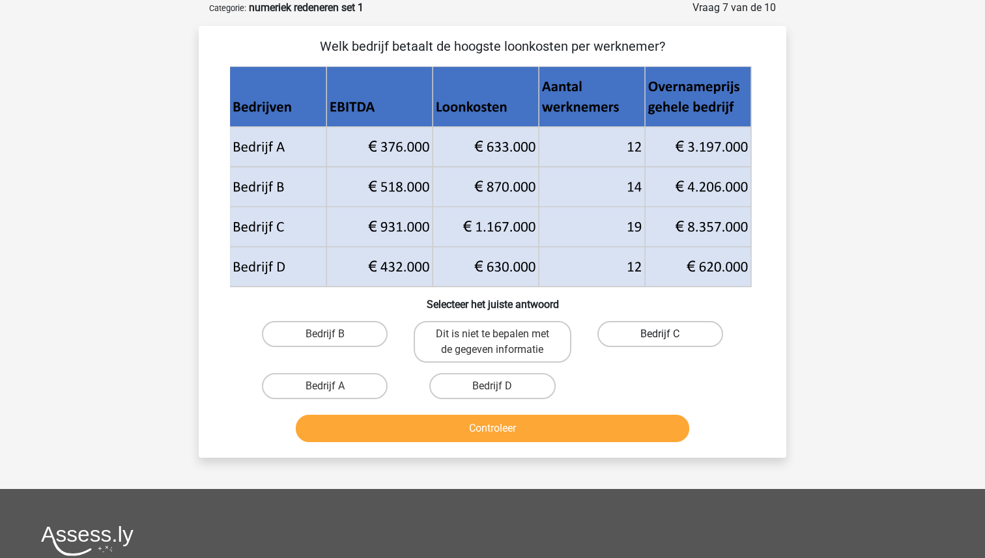
radio input "true"
click at [548, 424] on button "Controleer" at bounding box center [493, 428] width 394 height 27
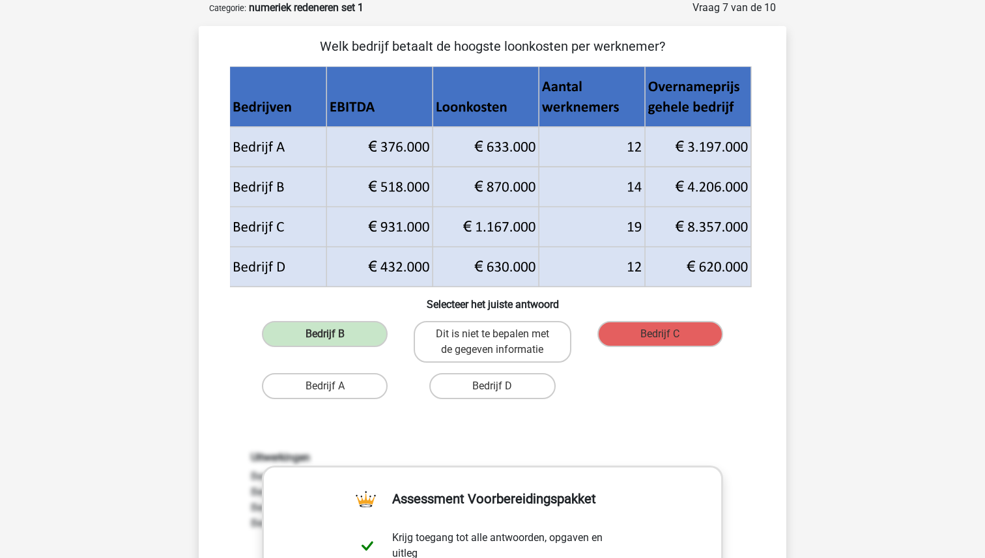
scroll to position [66, 0]
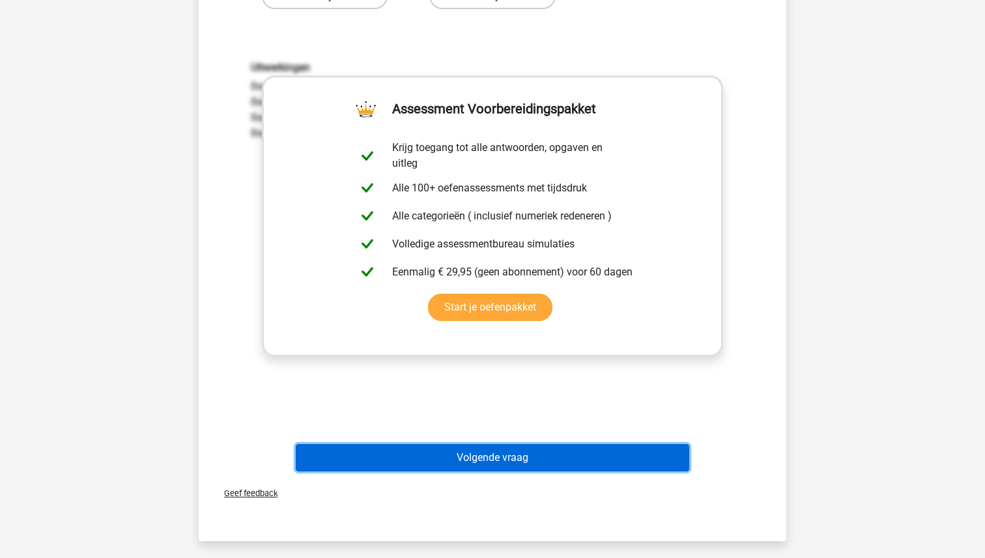
click at [498, 453] on button "Volgende vraag" at bounding box center [493, 457] width 394 height 27
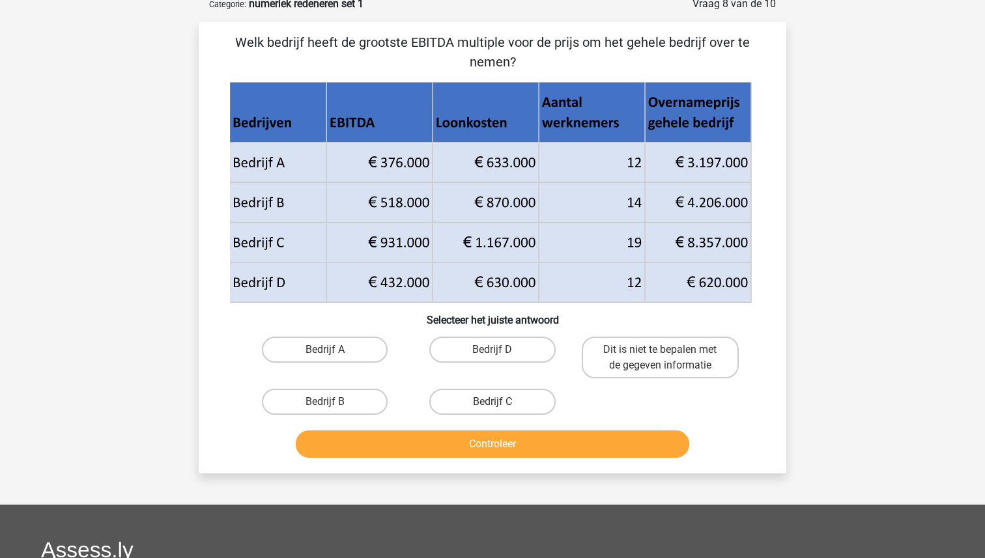
scroll to position [65, 0]
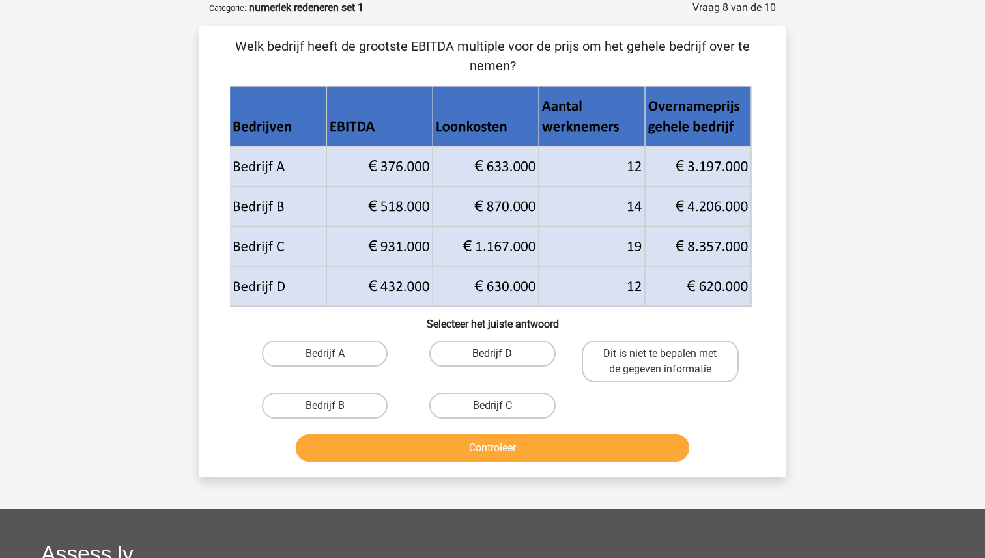
click at [511, 350] on label "Bedrijf D" at bounding box center [492, 354] width 126 height 26
click at [501, 354] on input "Bedrijf D" at bounding box center [496, 358] width 8 height 8
radio input "true"
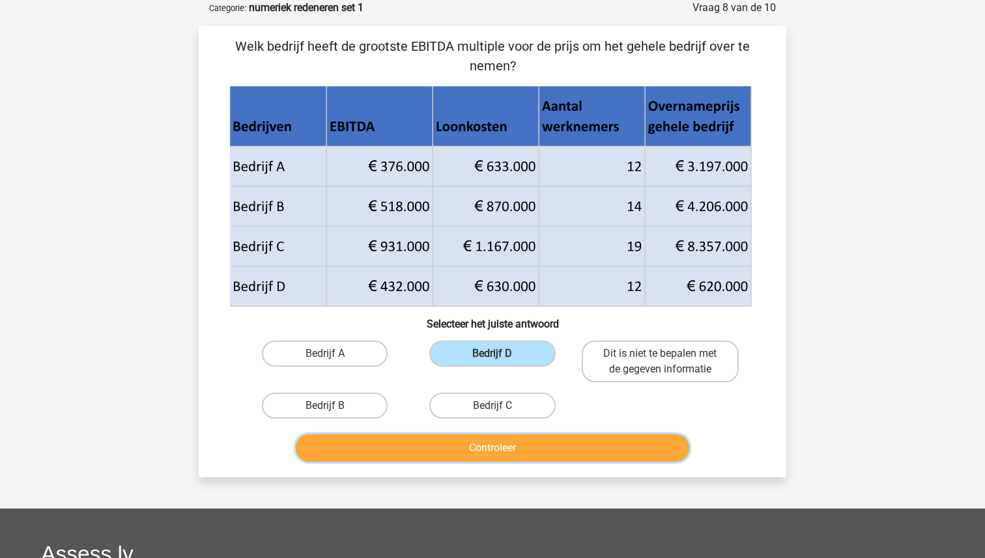
click at [496, 442] on button "Controleer" at bounding box center [493, 447] width 394 height 27
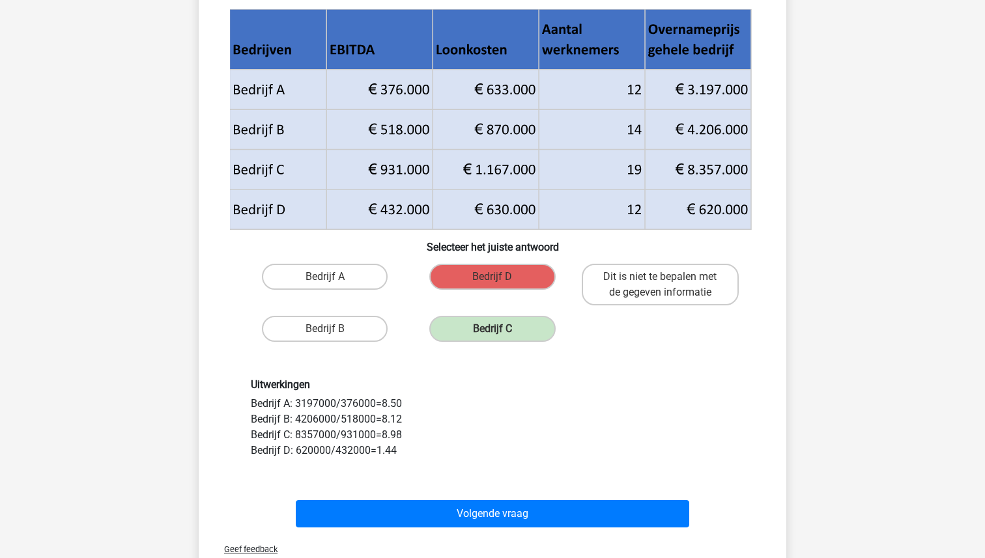
scroll to position [146, 0]
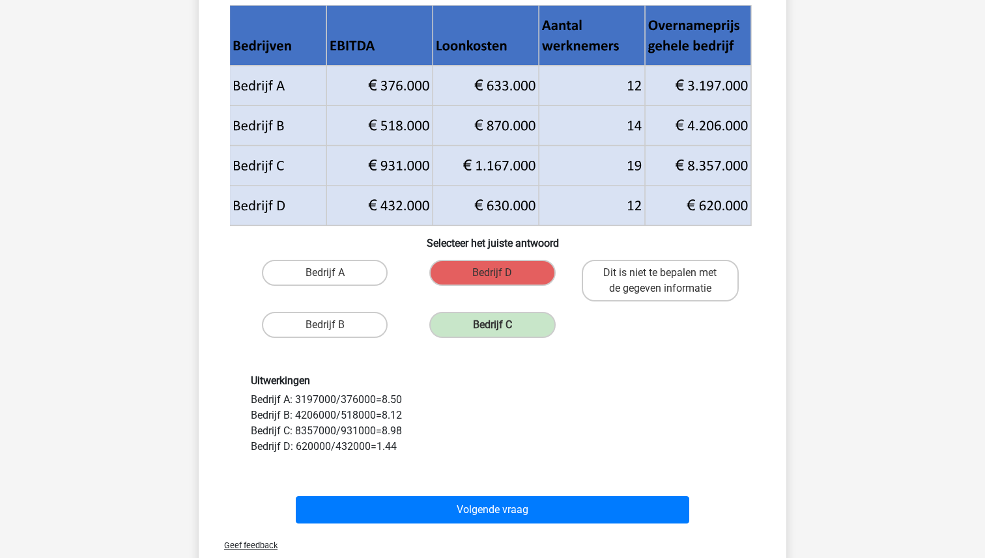
drag, startPoint x: 252, startPoint y: 399, endPoint x: 406, endPoint y: 462, distance: 166.8
click at [406, 462] on div "Uitwerkingen Bedrijf A: 3197000/376000=8.50 Bedrijf B: 4206000/518000=8.12 Bedr…" at bounding box center [493, 414] width 546 height 143
copy div "Bedrijf A: 3197000/376000=8.50 Bedrijf B: 4206000/518000=8.12 Bedrijf C: 835700…"
